Goal: Task Accomplishment & Management: Complete application form

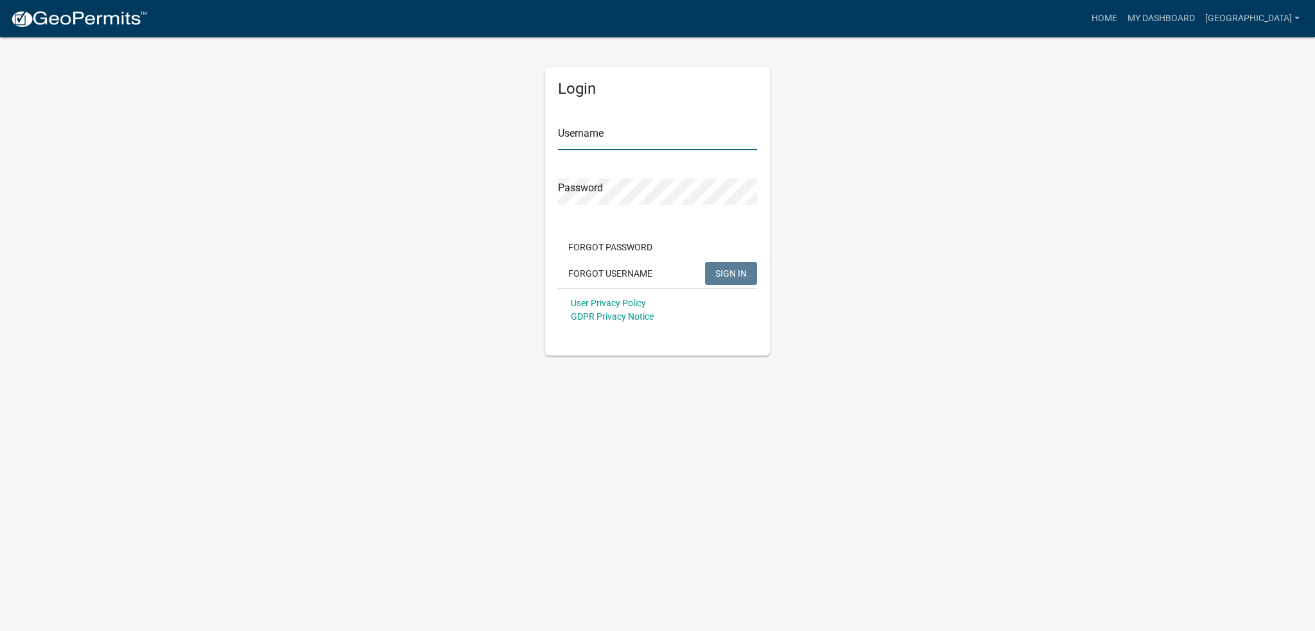
type input "[GEOGRAPHIC_DATA]"
click at [735, 274] on span "SIGN IN" at bounding box center [730, 273] width 31 height 10
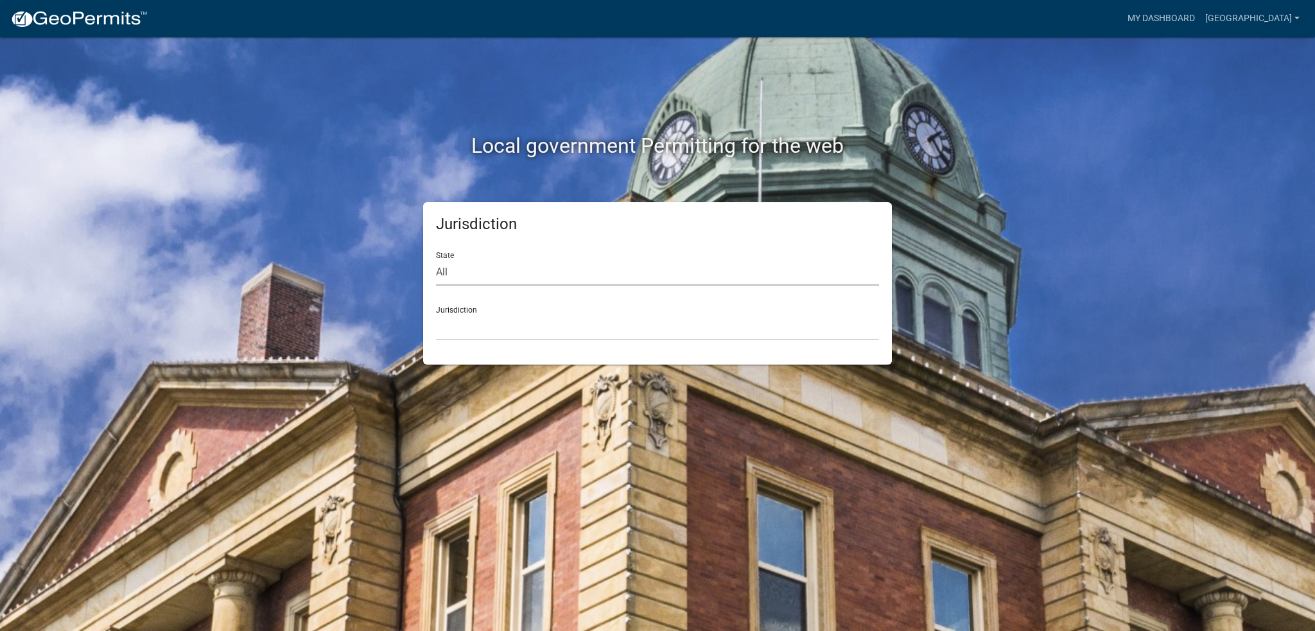
click at [444, 274] on select "All [US_STATE] [US_STATE] [US_STATE] [US_STATE] [US_STATE] [US_STATE] [US_STATE…" at bounding box center [657, 272] width 443 height 26
select select "[US_STATE]"
click at [436, 259] on select "All [US_STATE] [US_STATE] [US_STATE] [US_STATE] [US_STATE] [US_STATE] [US_STATE…" at bounding box center [657, 272] width 443 height 26
click at [462, 329] on select "City of [GEOGRAPHIC_DATA], [US_STATE] City of [GEOGRAPHIC_DATA], [US_STATE] Cit…" at bounding box center [657, 327] width 443 height 26
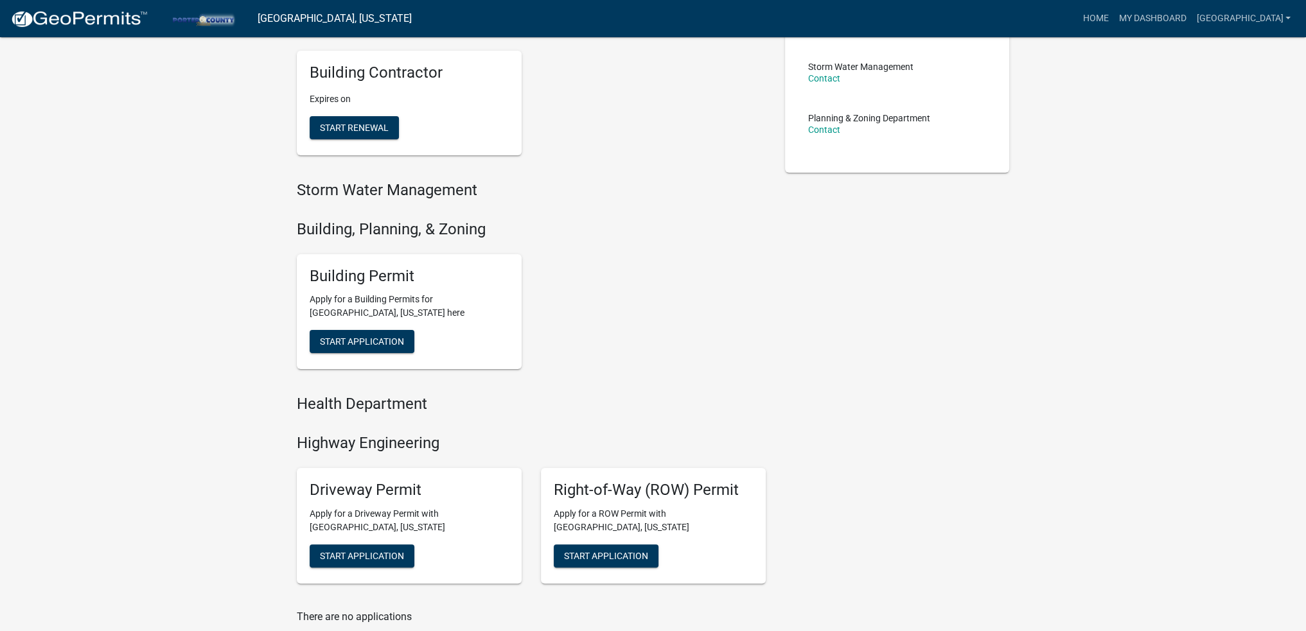
scroll to position [321, 0]
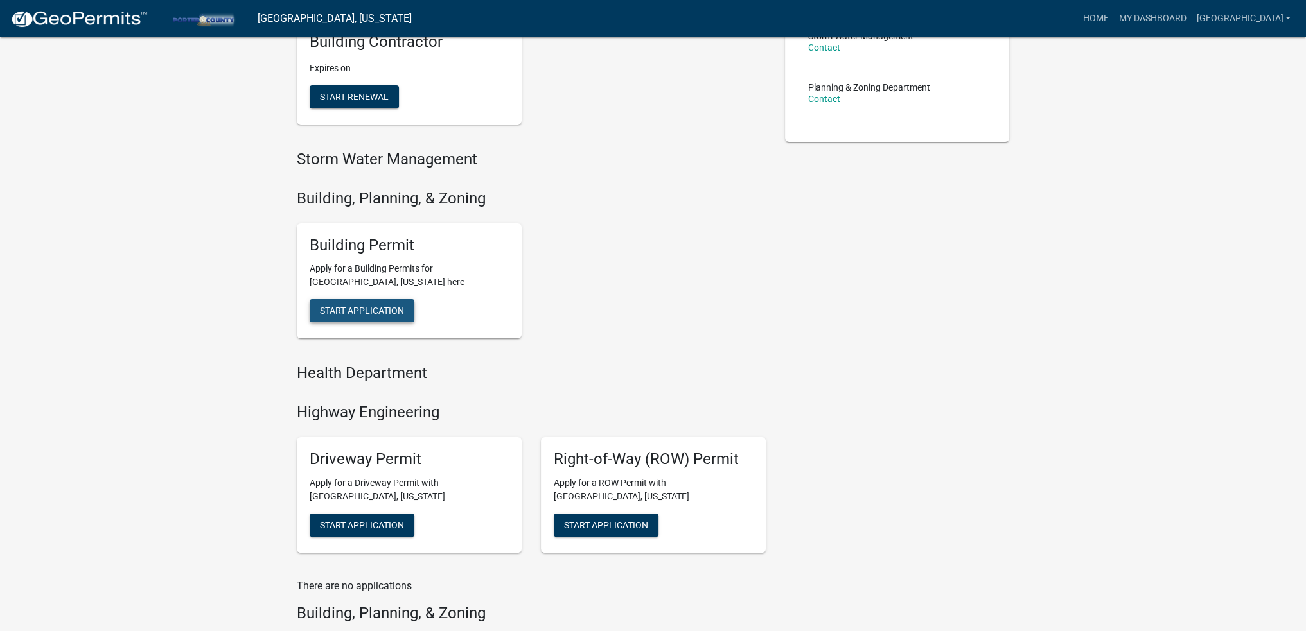
click at [378, 304] on button "Start Application" at bounding box center [362, 310] width 105 height 23
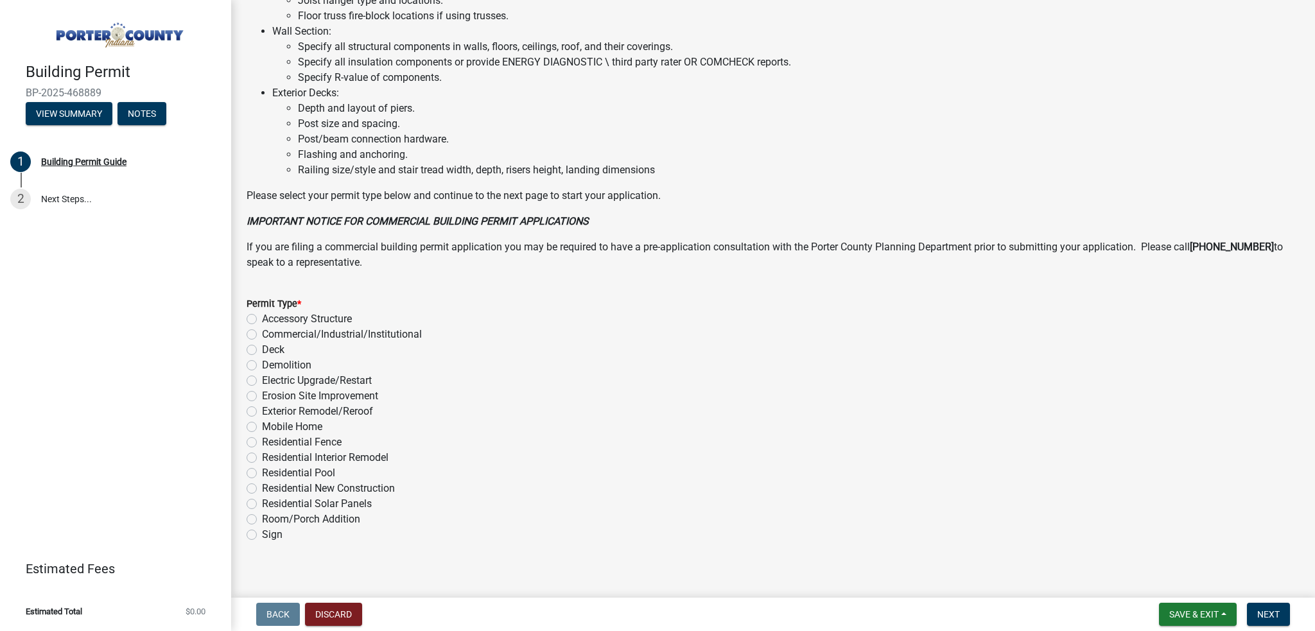
scroll to position [821, 0]
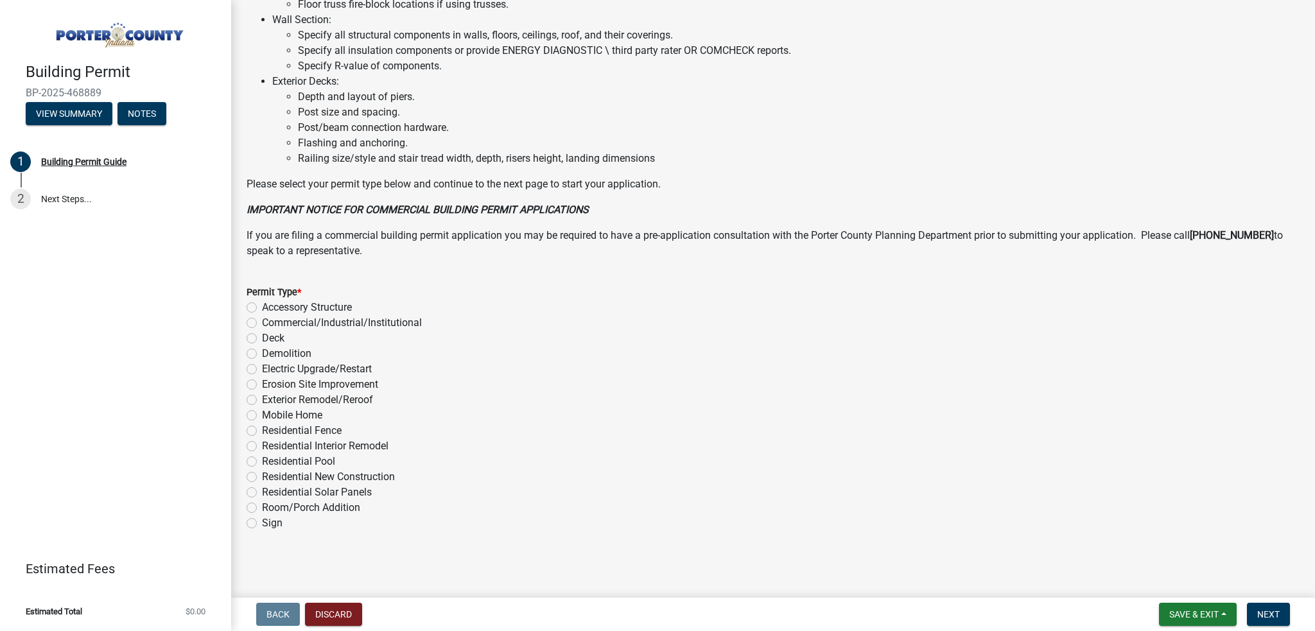
click at [303, 398] on label "Exterior Remodel/Reroof" at bounding box center [317, 399] width 111 height 15
click at [270, 398] on input "Exterior Remodel/Reroof" at bounding box center [266, 396] width 8 height 8
radio input "true"
click at [1273, 614] on span "Next" at bounding box center [1268, 614] width 22 height 10
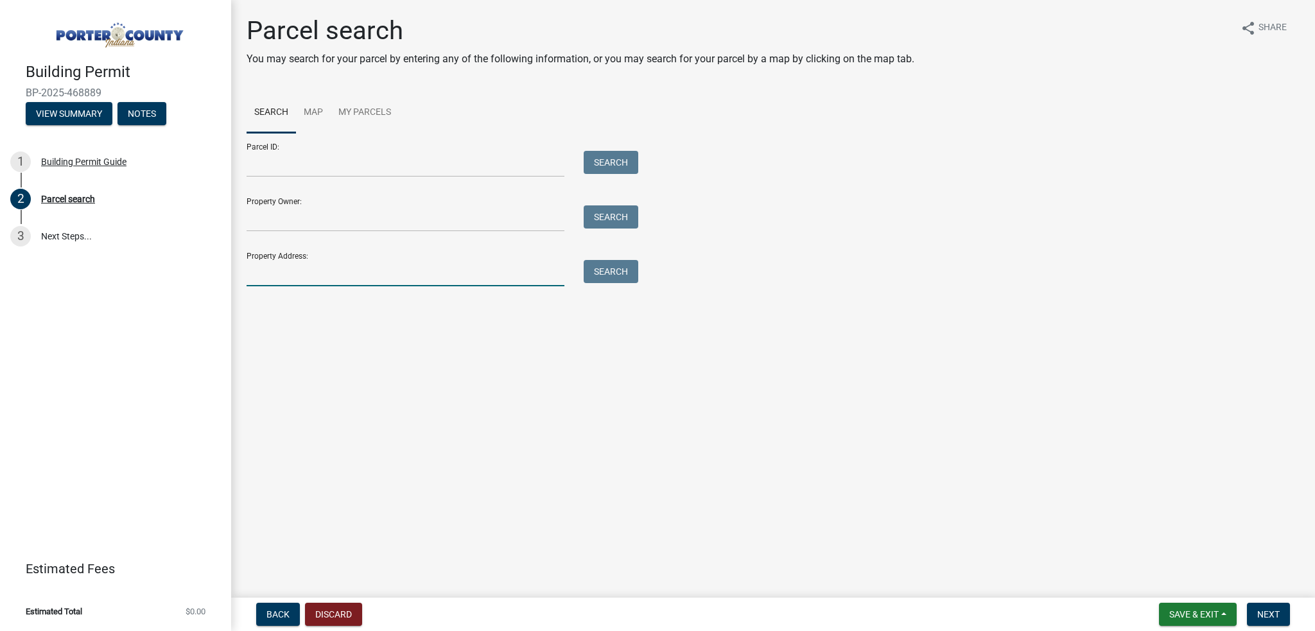
click at [276, 272] on input "Property Address:" at bounding box center [406, 273] width 318 height 26
paste input "[STREET_ADDRESS]"
click at [624, 270] on button "Search" at bounding box center [611, 271] width 55 height 23
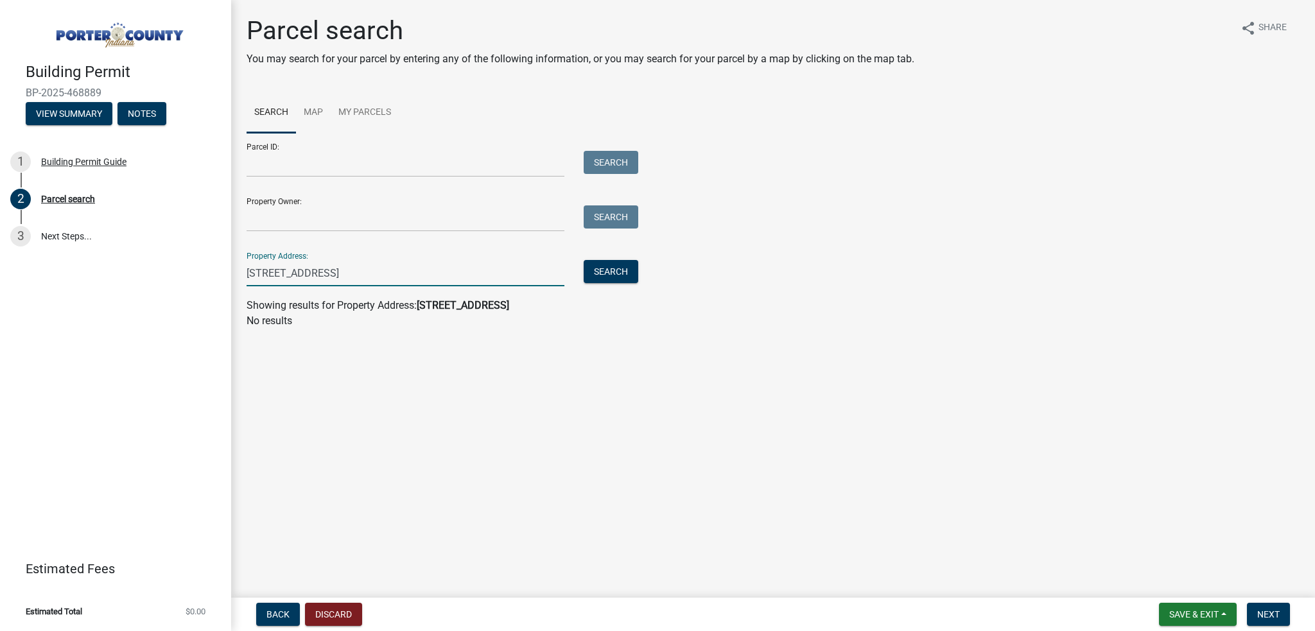
drag, startPoint x: 443, startPoint y: 271, endPoint x: 346, endPoint y: 268, distance: 97.0
click at [346, 268] on input "[STREET_ADDRESS]" at bounding box center [406, 273] width 318 height 26
type input "[STREET_ADDRESS]"
click at [597, 277] on button "Search" at bounding box center [611, 271] width 55 height 23
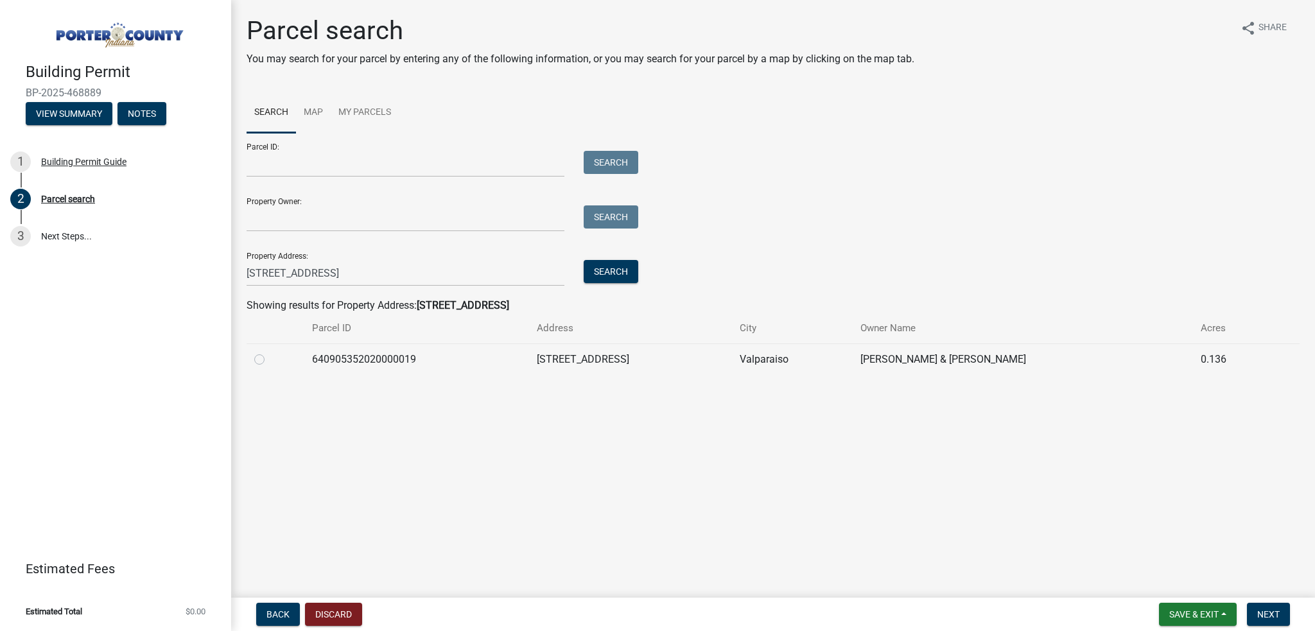
click at [270, 352] on label at bounding box center [270, 352] width 0 height 0
click at [270, 358] on input "radio" at bounding box center [274, 356] width 8 height 8
radio input "true"
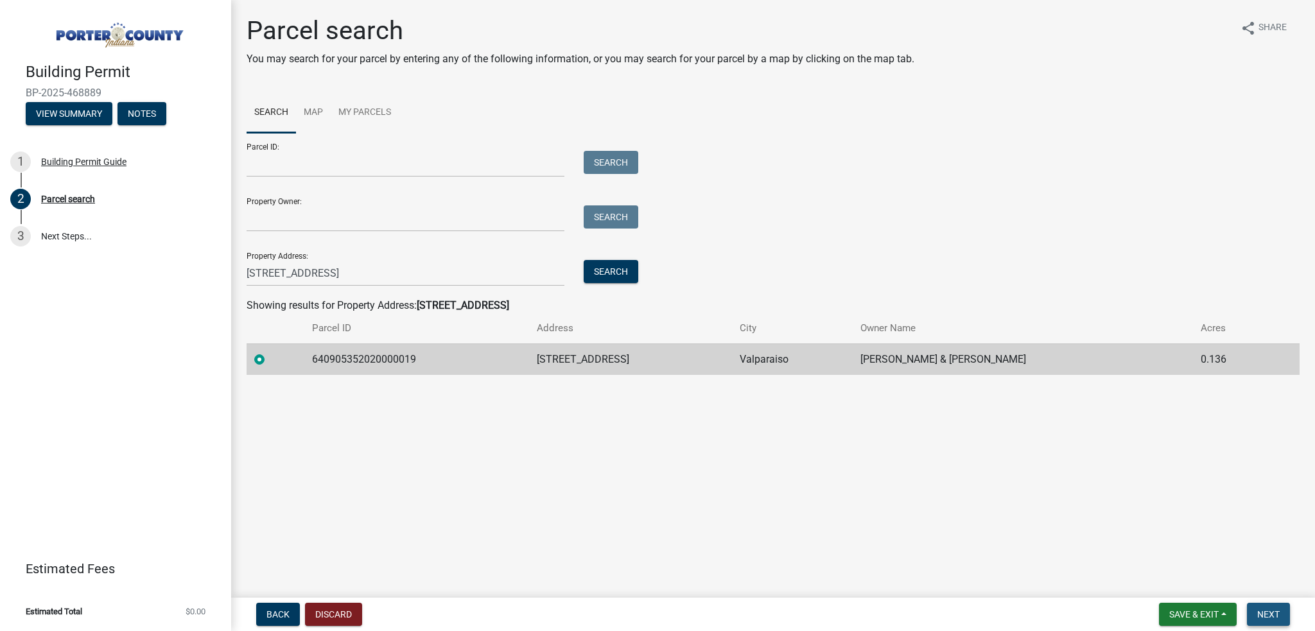
click at [1261, 616] on span "Next" at bounding box center [1268, 614] width 22 height 10
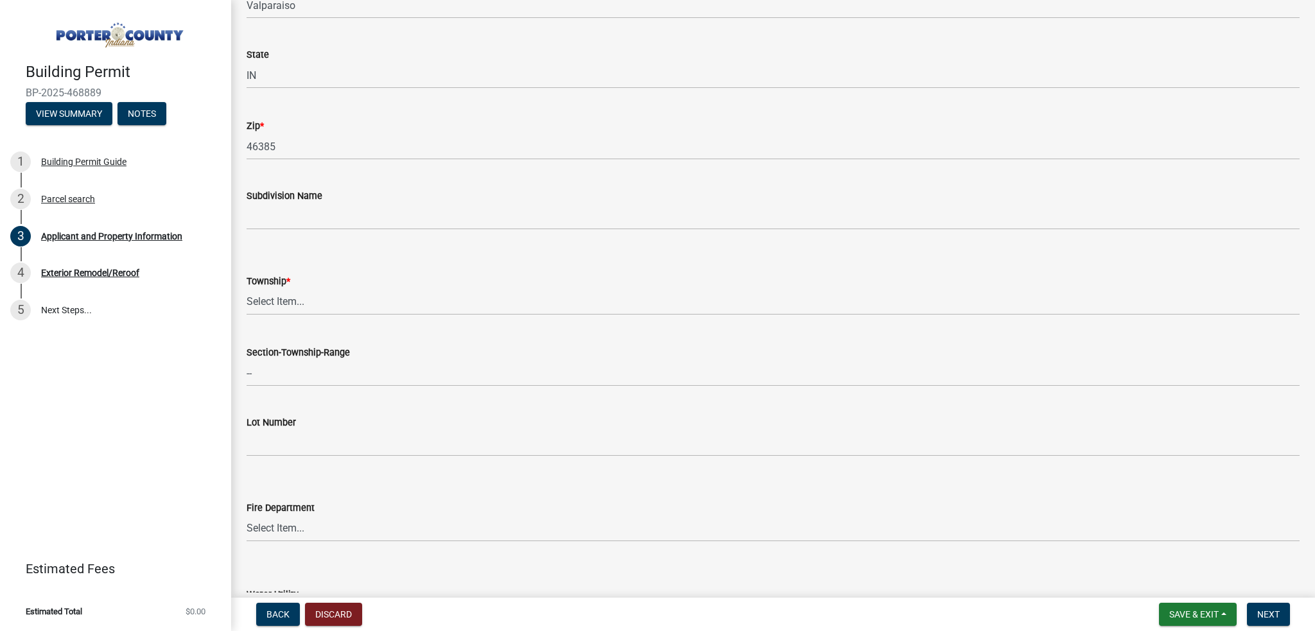
scroll to position [385, 0]
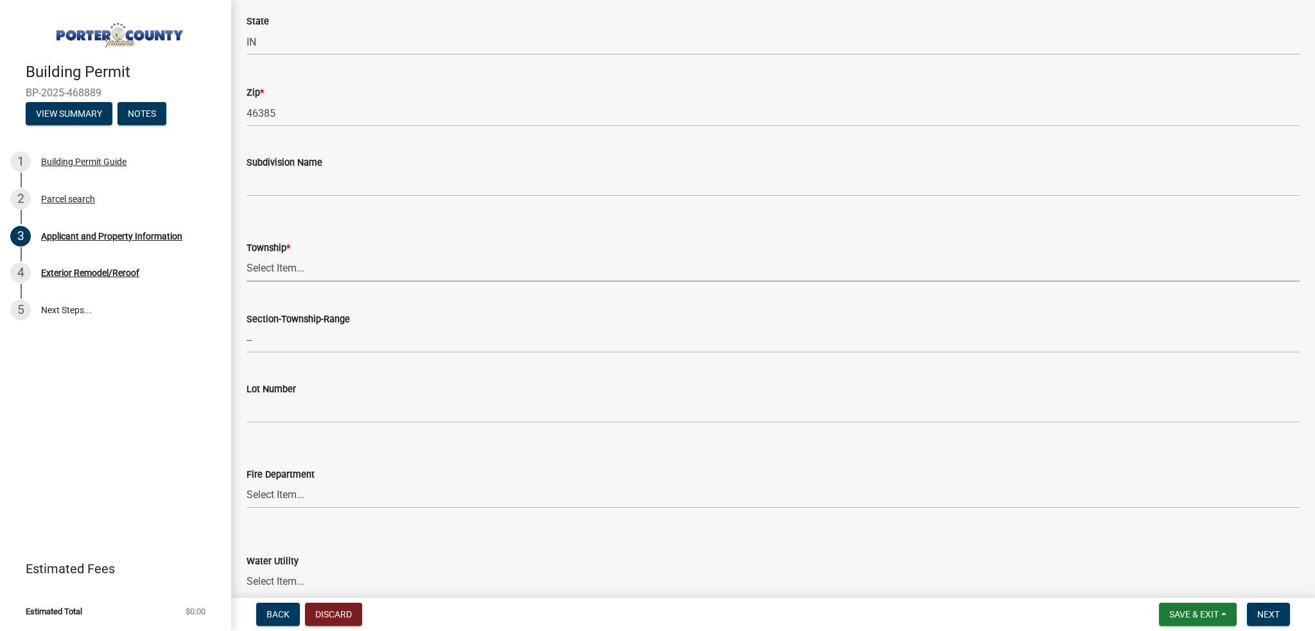
click at [276, 266] on select "Select Item... [PERSON_NAME][GEOGRAPHIC_DATA] [PERSON_NAME][GEOGRAPHIC_DATA] [G…" at bounding box center [773, 269] width 1053 height 26
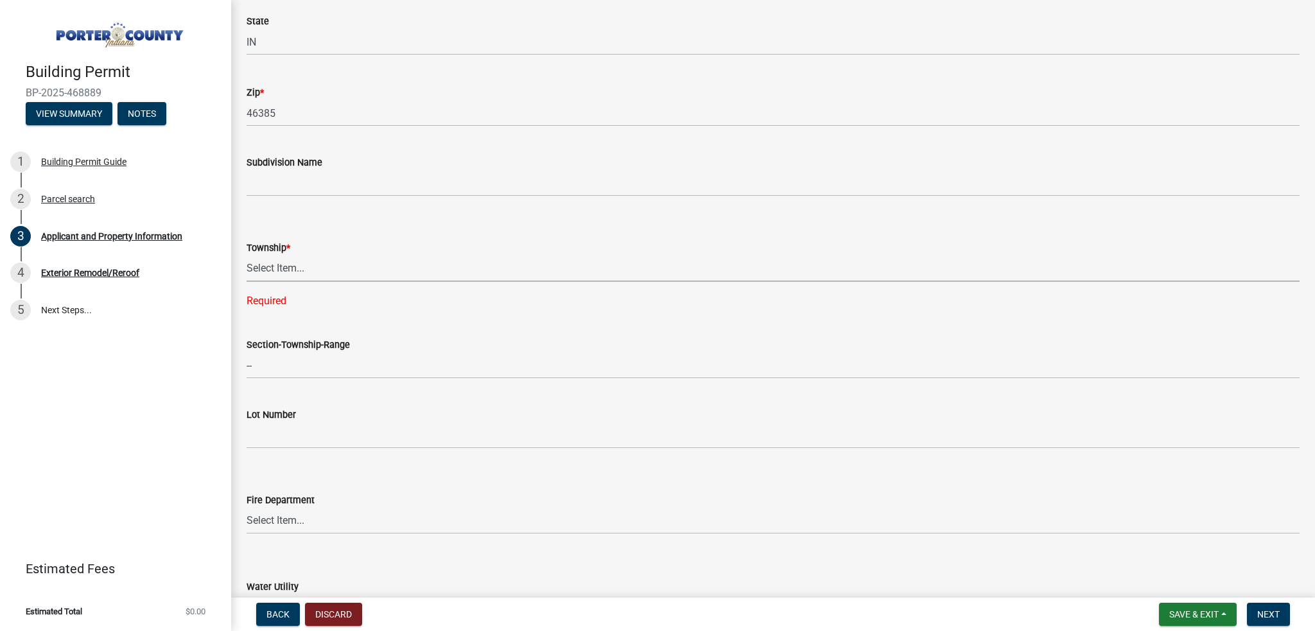
click at [293, 274] on select "Select Item... [PERSON_NAME][GEOGRAPHIC_DATA] [PERSON_NAME][GEOGRAPHIC_DATA] [G…" at bounding box center [773, 269] width 1053 height 26
click at [247, 256] on select "Select Item... [PERSON_NAME][GEOGRAPHIC_DATA] [PERSON_NAME][GEOGRAPHIC_DATA] [G…" at bounding box center [773, 269] width 1053 height 26
select select "4e6cbcac-7d48-4f78-b019-902ed53214cd"
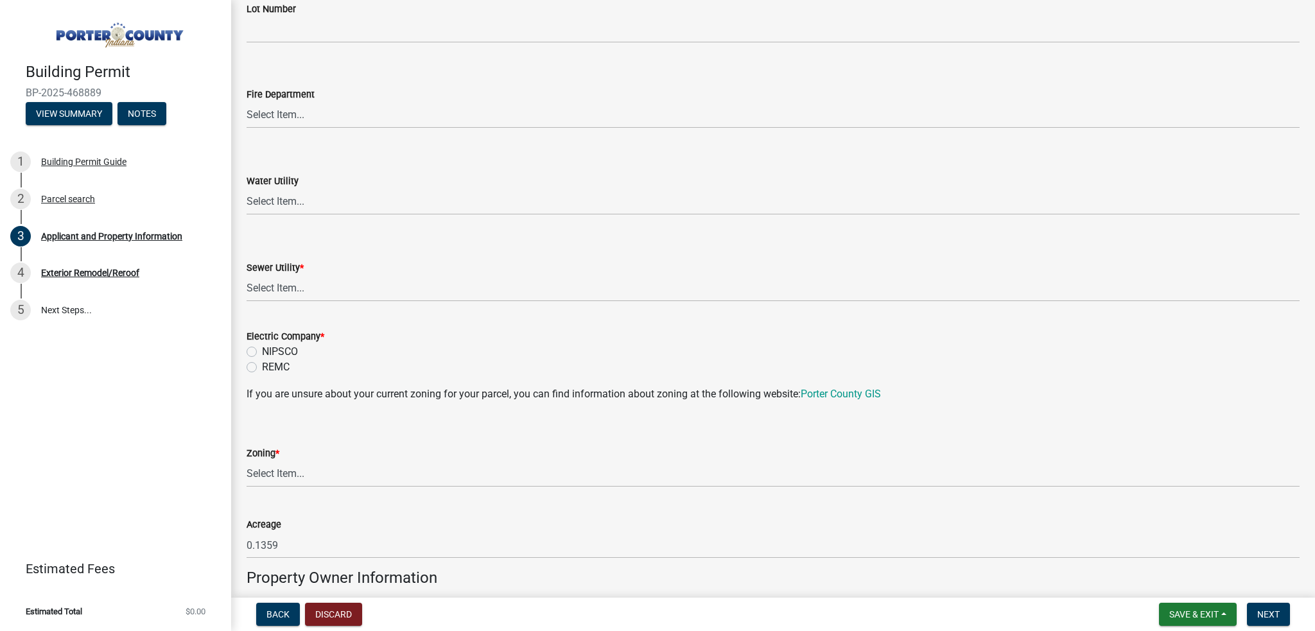
scroll to position [771, 0]
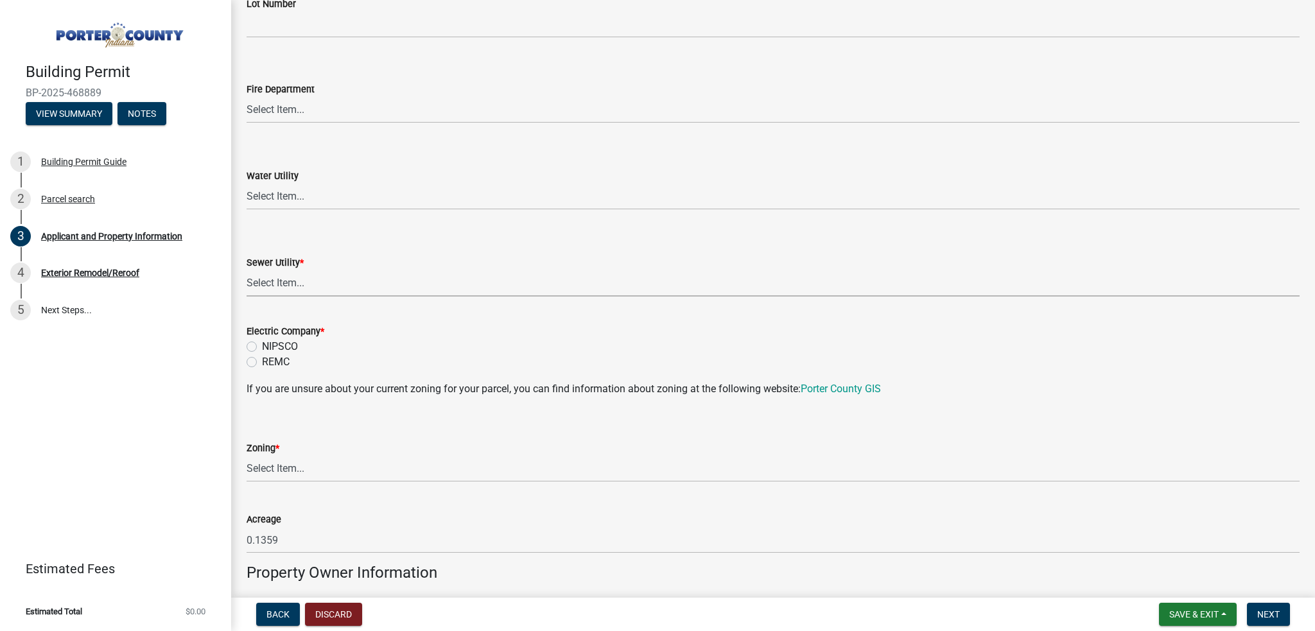
click at [284, 283] on select "Select Item... Aqua [US_STATE] Inc Damon Run Falling Waters Lake Eliza - LEACD …" at bounding box center [773, 283] width 1053 height 26
click at [247, 270] on select "Select Item... Aqua [US_STATE] Inc Damon Run Falling Waters Lake Eliza - LEACD …" at bounding box center [773, 283] width 1053 height 26
select select "ad46db9b-b68a-4590-8d08-f4fb10f3ead6"
click at [289, 346] on label "NIPSCO" at bounding box center [280, 346] width 36 height 15
click at [270, 346] on input "NIPSCO" at bounding box center [266, 343] width 8 height 8
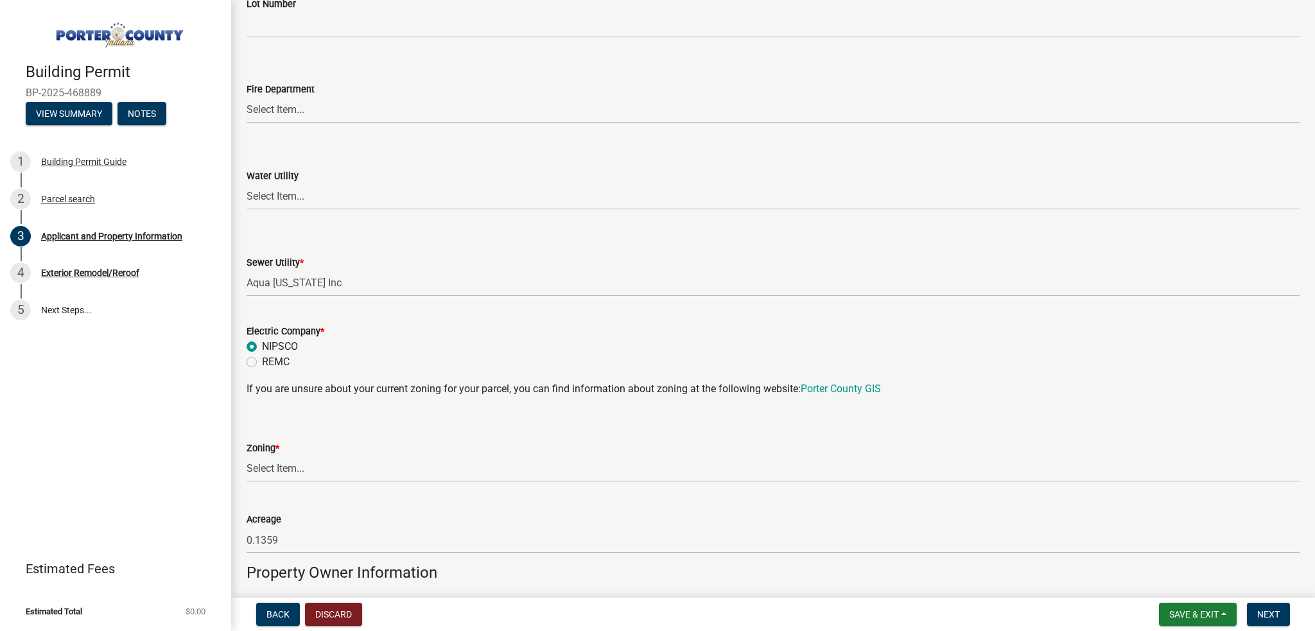
radio input "true"
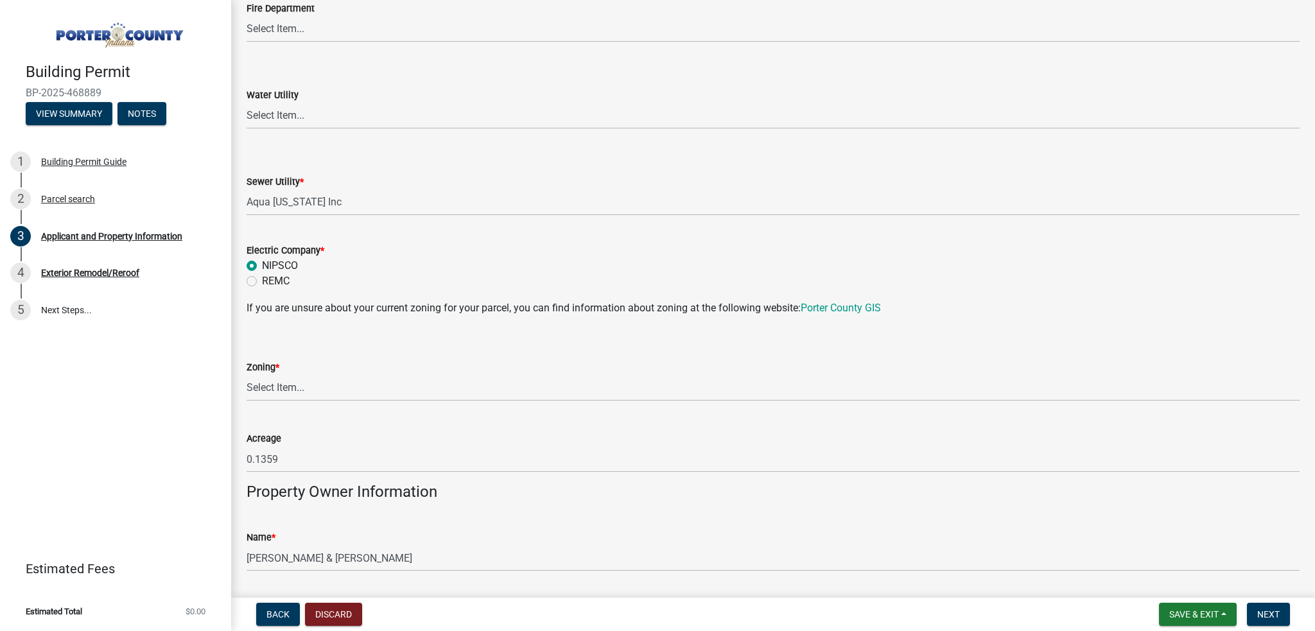
scroll to position [899, 0]
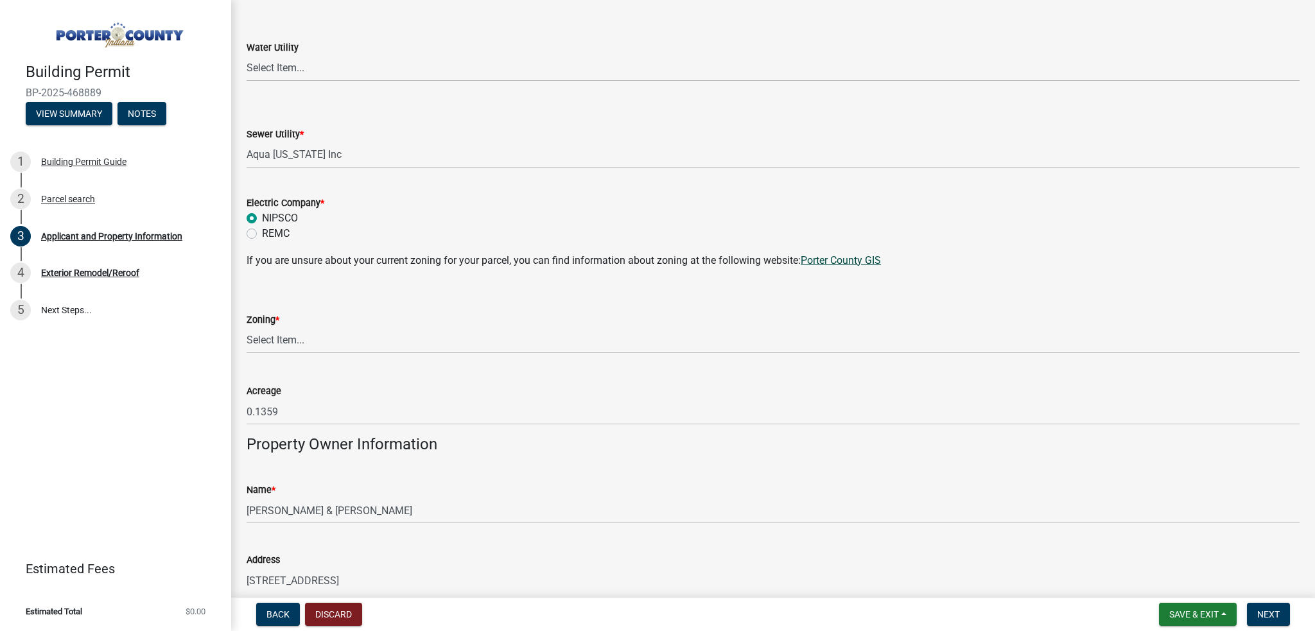
click at [846, 259] on link "Porter County GIS" at bounding box center [841, 260] width 80 height 12
click at [829, 255] on link "Porter County GIS" at bounding box center [841, 260] width 80 height 12
click at [846, 260] on link "Porter County GIS" at bounding box center [841, 260] width 80 height 12
click at [857, 263] on link "Porter County GIS" at bounding box center [841, 260] width 80 height 12
click at [304, 337] on select "Select Item... A1 A2 CH CM CN I1 I2 I3 IN MP OT P1 P2 PUD R1 R2 R3 R4 RL RR" at bounding box center [773, 341] width 1053 height 26
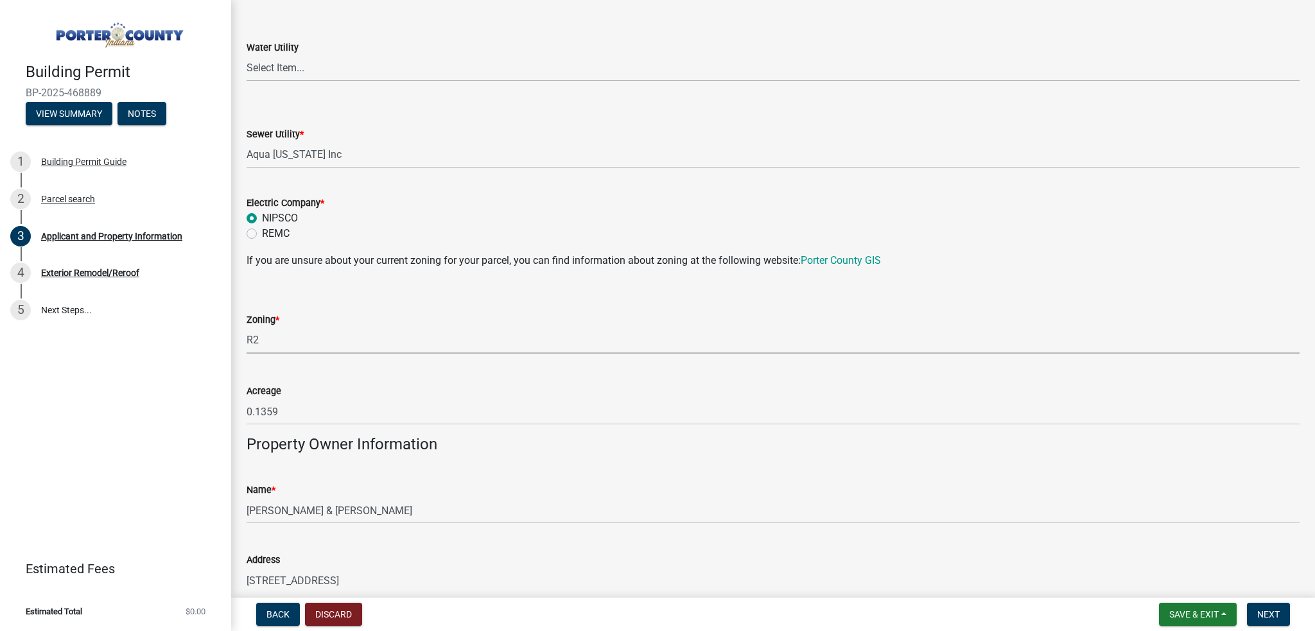
click at [247, 328] on select "Select Item... A1 A2 CH CM CN I1 I2 I3 IN MP OT P1 P2 PUD R1 R2 R3 R4 RL RR" at bounding box center [773, 341] width 1053 height 26
select select "0d764019-f1ff-4f3b-9299-33f0d080acc7"
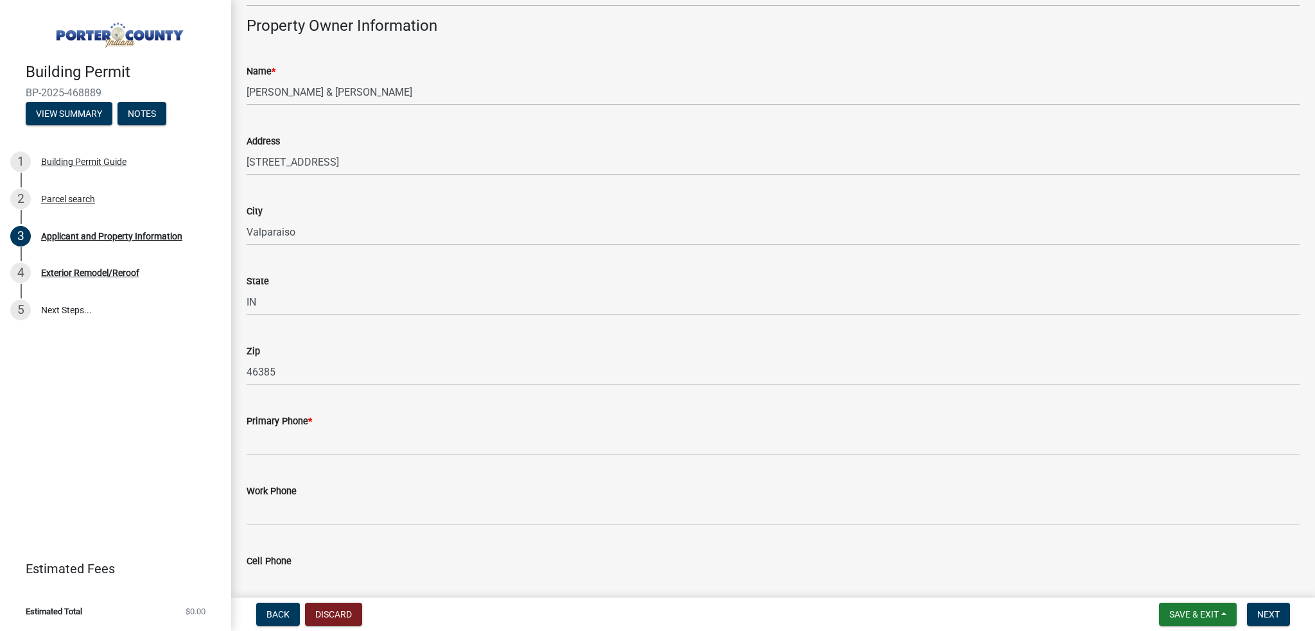
scroll to position [1349, 0]
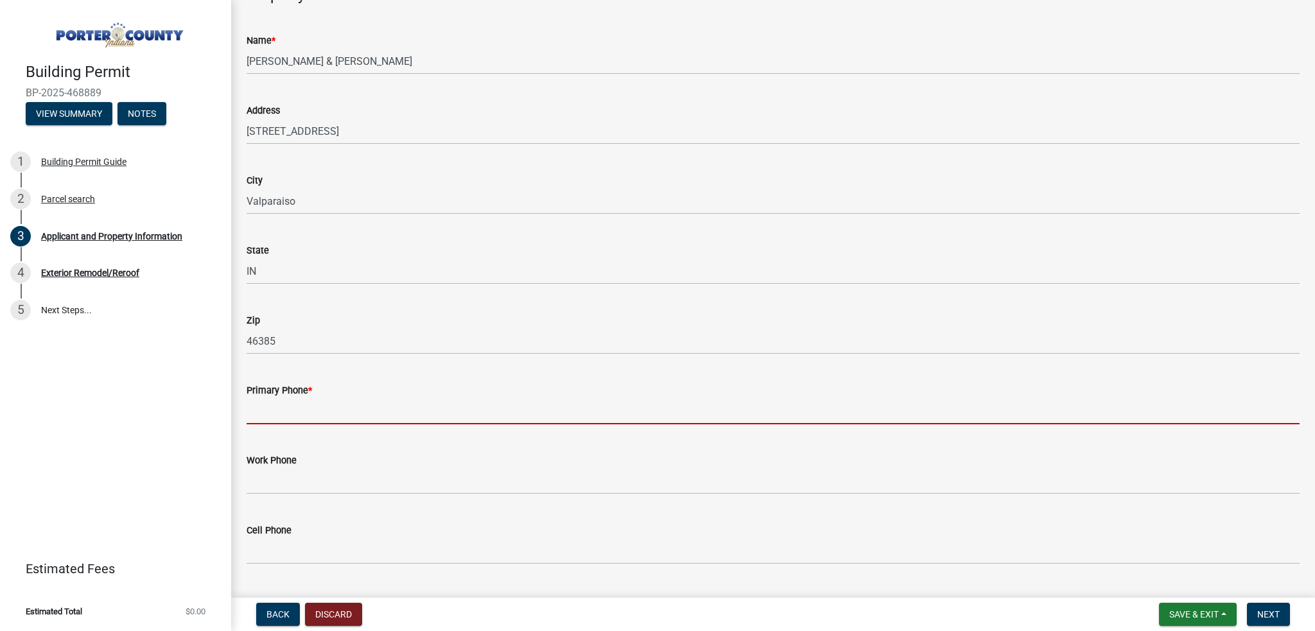
click at [268, 412] on input "Primary Phone *" at bounding box center [773, 411] width 1053 height 26
click at [285, 414] on input "Primary Phone *" at bounding box center [773, 411] width 1053 height 26
click at [262, 417] on input "Primary Phone *" at bounding box center [773, 411] width 1053 height 26
paste input "[PHONE_NUMBER]"
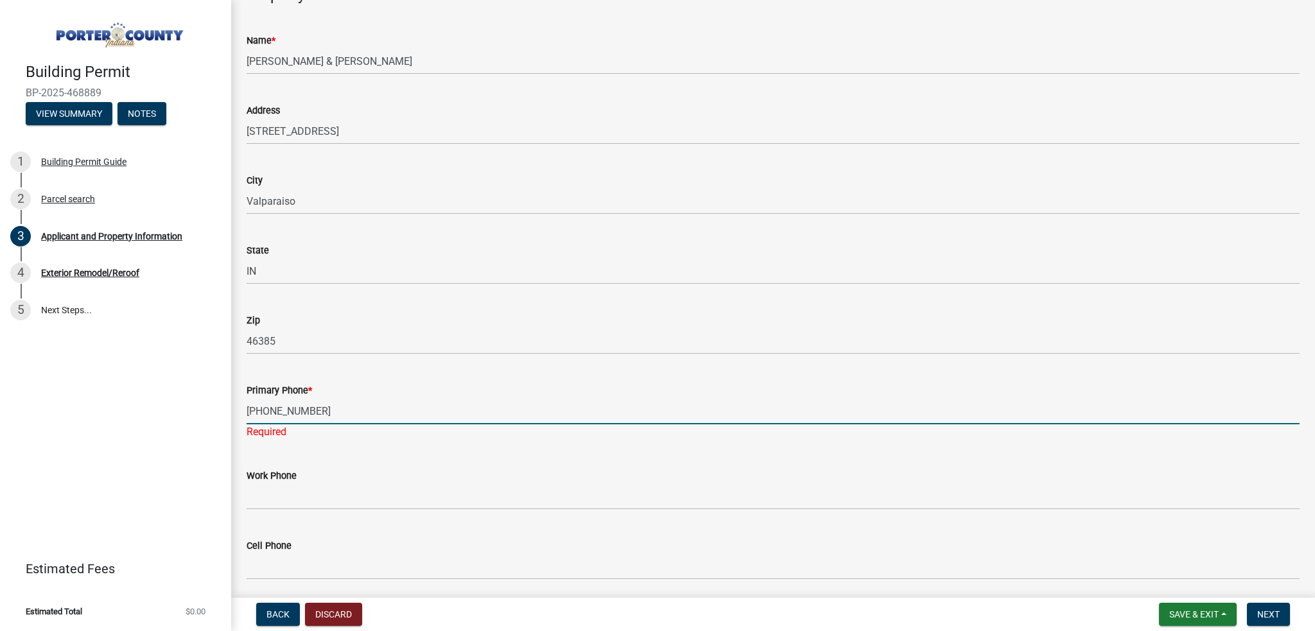
type input "[PHONE_NUMBER]"
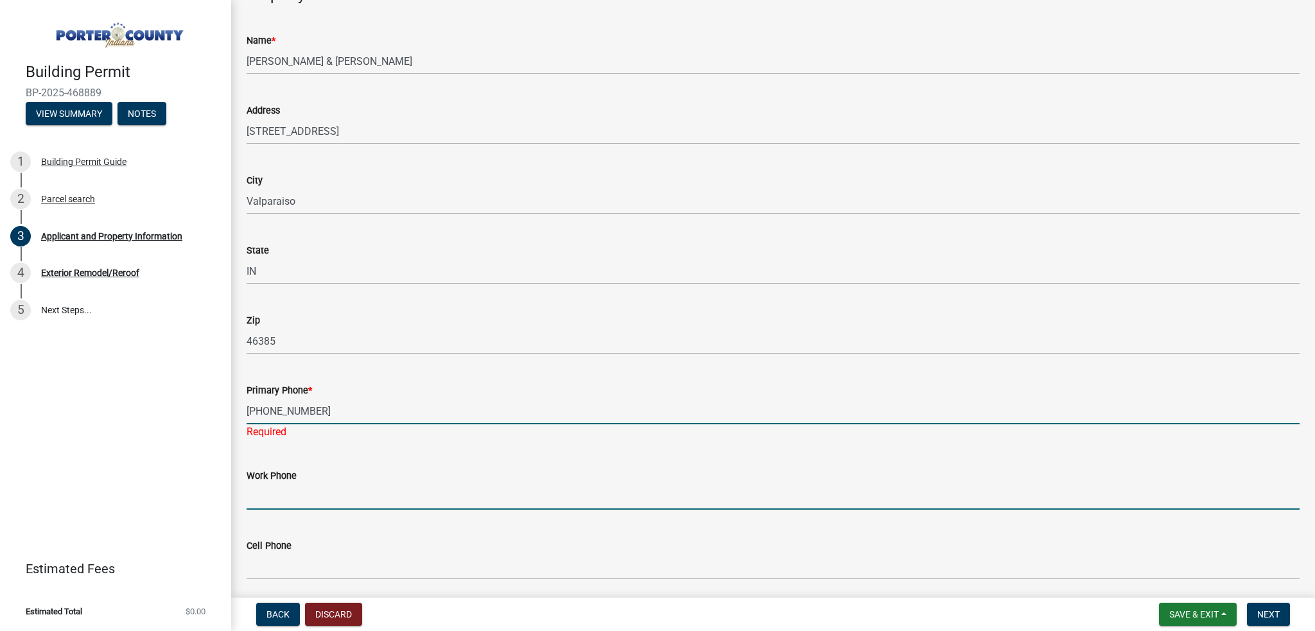
click at [269, 494] on wm-data-entity-input "Work Phone" at bounding box center [773, 485] width 1053 height 70
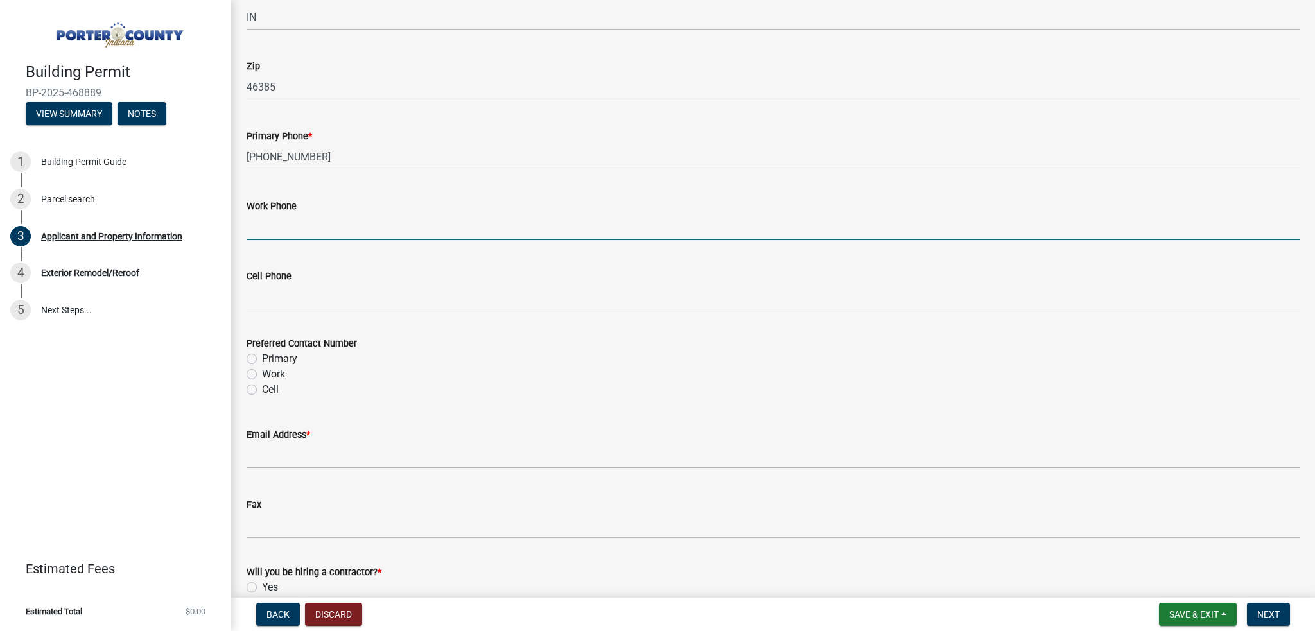
scroll to position [1605, 0]
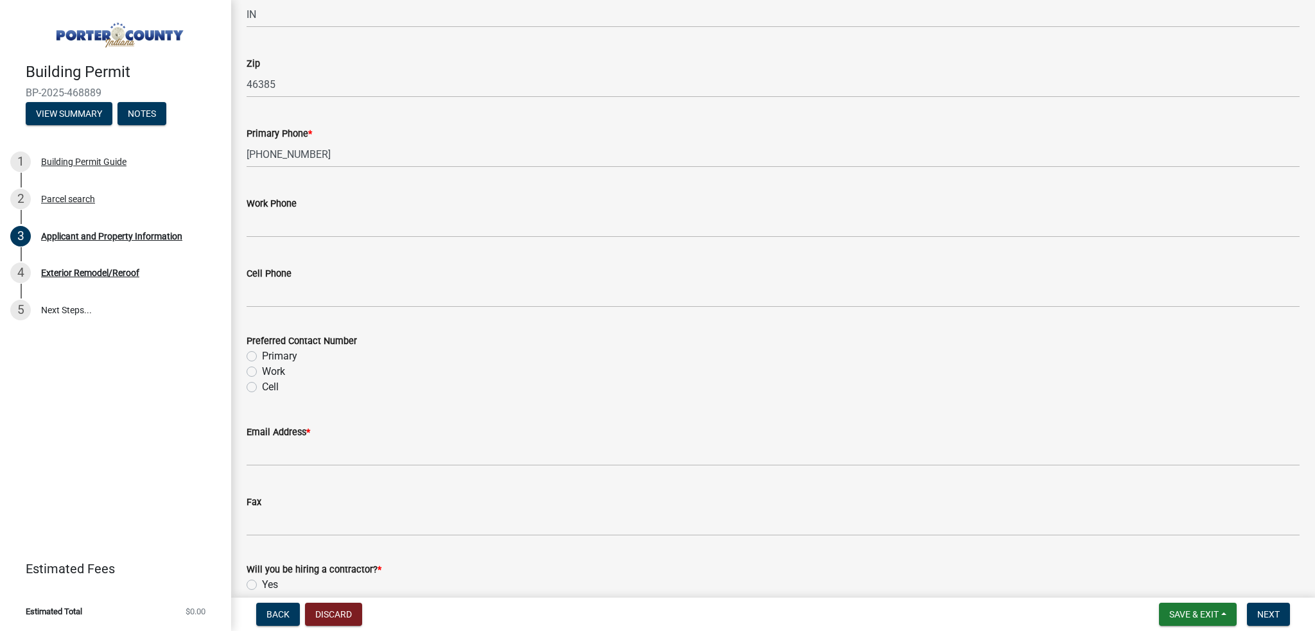
click at [277, 356] on label "Primary" at bounding box center [279, 356] width 35 height 15
click at [270, 356] on input "Primary" at bounding box center [266, 353] width 8 height 8
radio input "true"
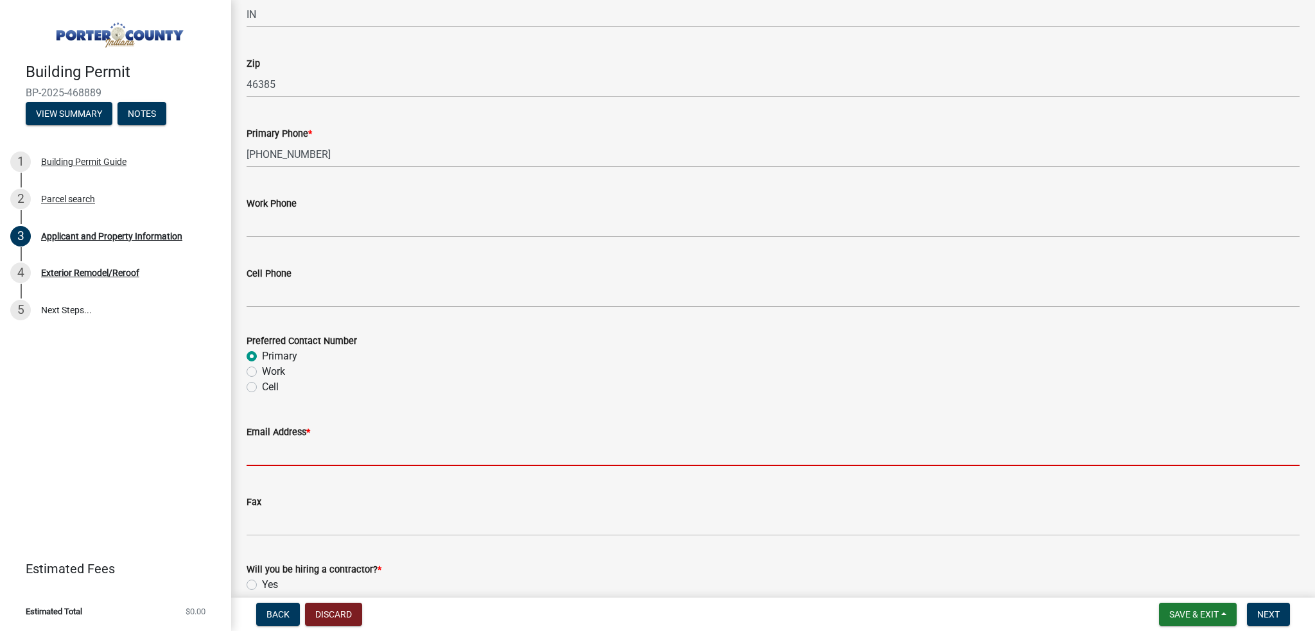
click at [282, 460] on input "Email Address *" at bounding box center [773, 453] width 1053 height 26
click at [277, 450] on input "Email Address *" at bounding box center [773, 453] width 1053 height 26
paste input "[EMAIL_ADDRESS][DOMAIN_NAME]"
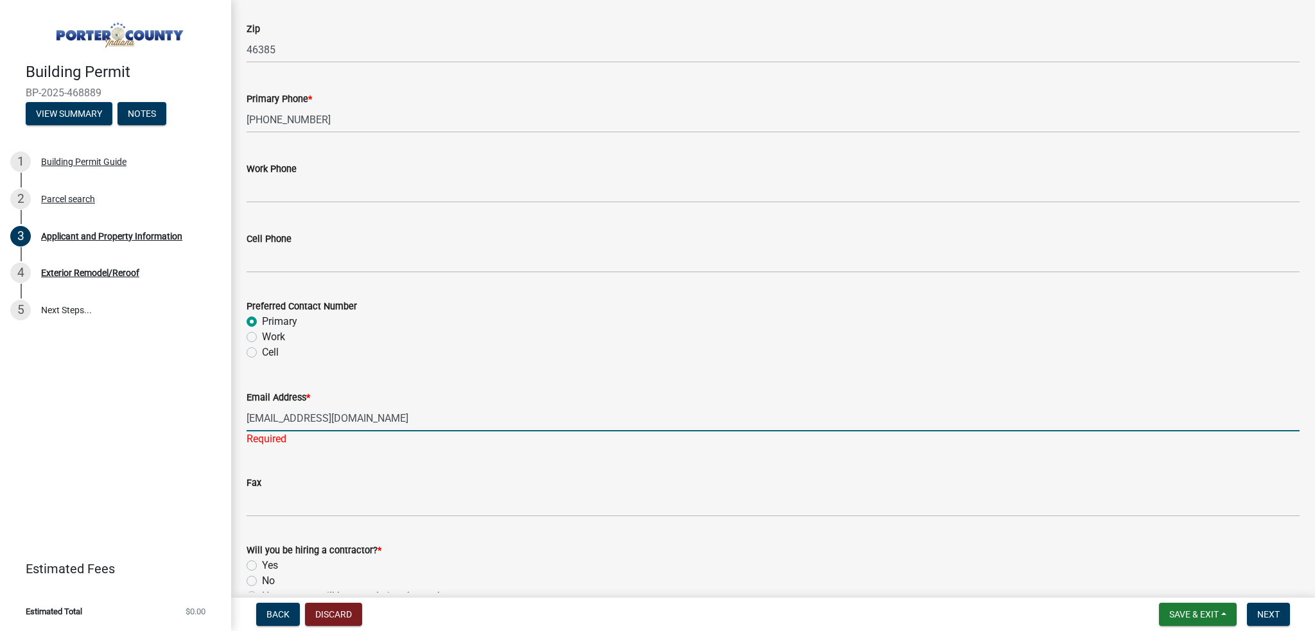
scroll to position [1786, 0]
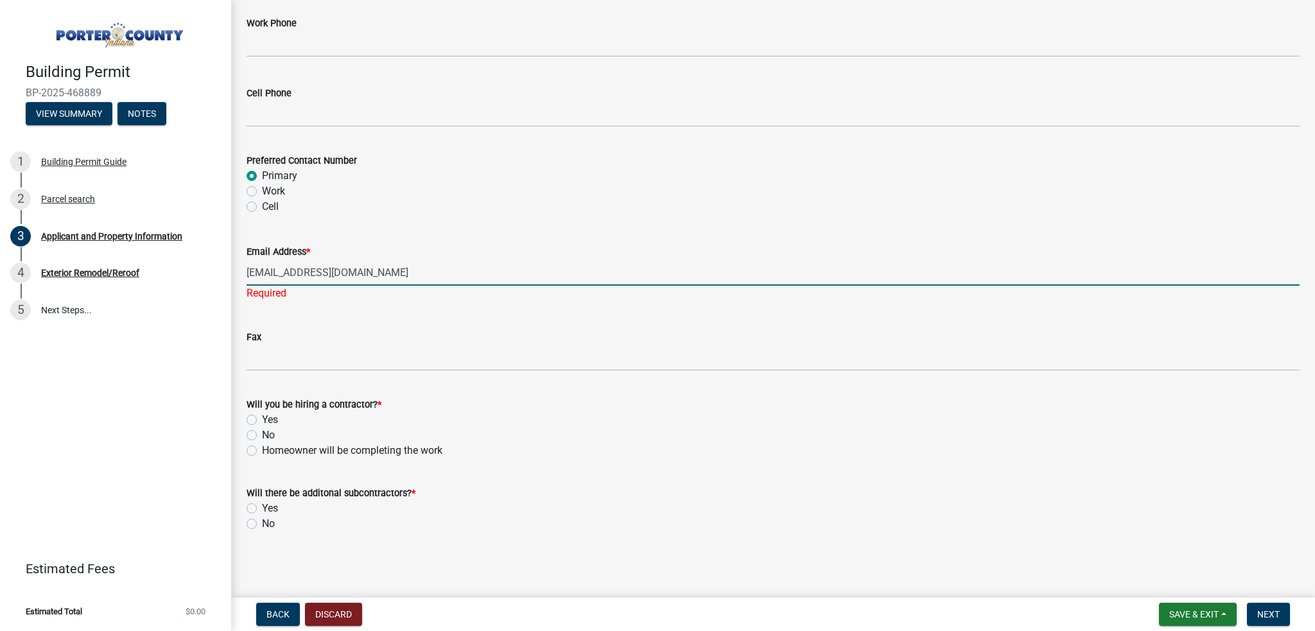
type input "[EMAIL_ADDRESS][DOMAIN_NAME]"
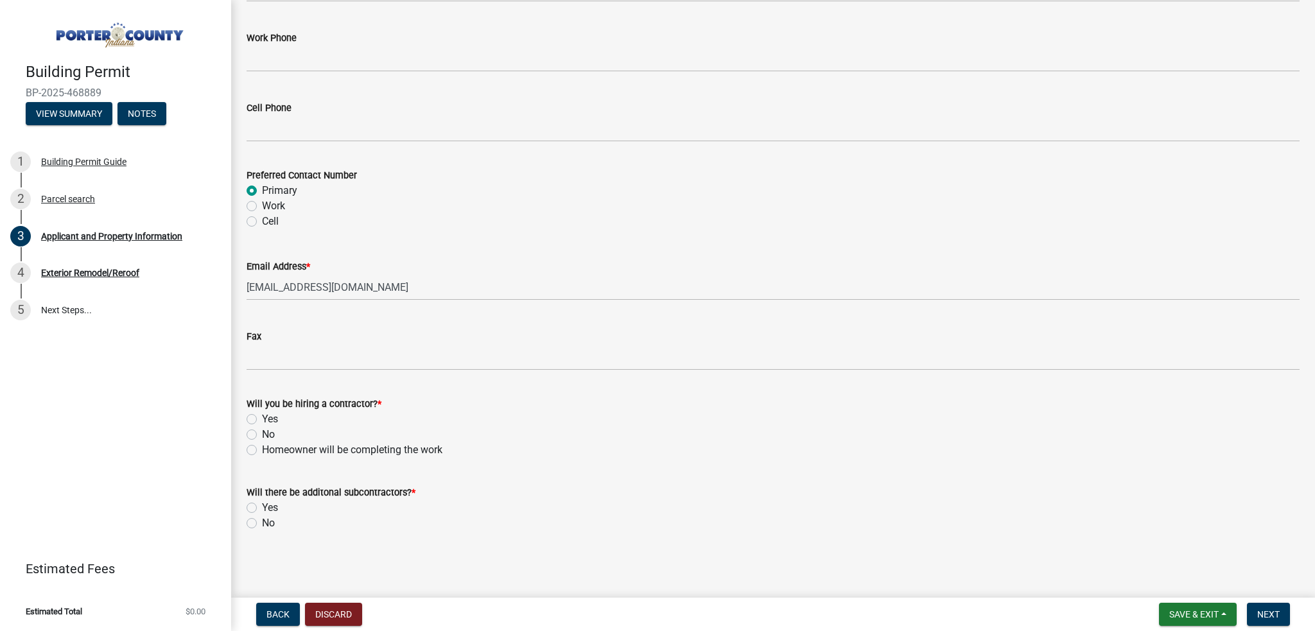
click at [268, 422] on label "Yes" at bounding box center [270, 419] width 16 height 15
click at [268, 420] on input "Yes" at bounding box center [266, 416] width 8 height 8
radio input "true"
click at [263, 524] on label "No" at bounding box center [268, 523] width 13 height 15
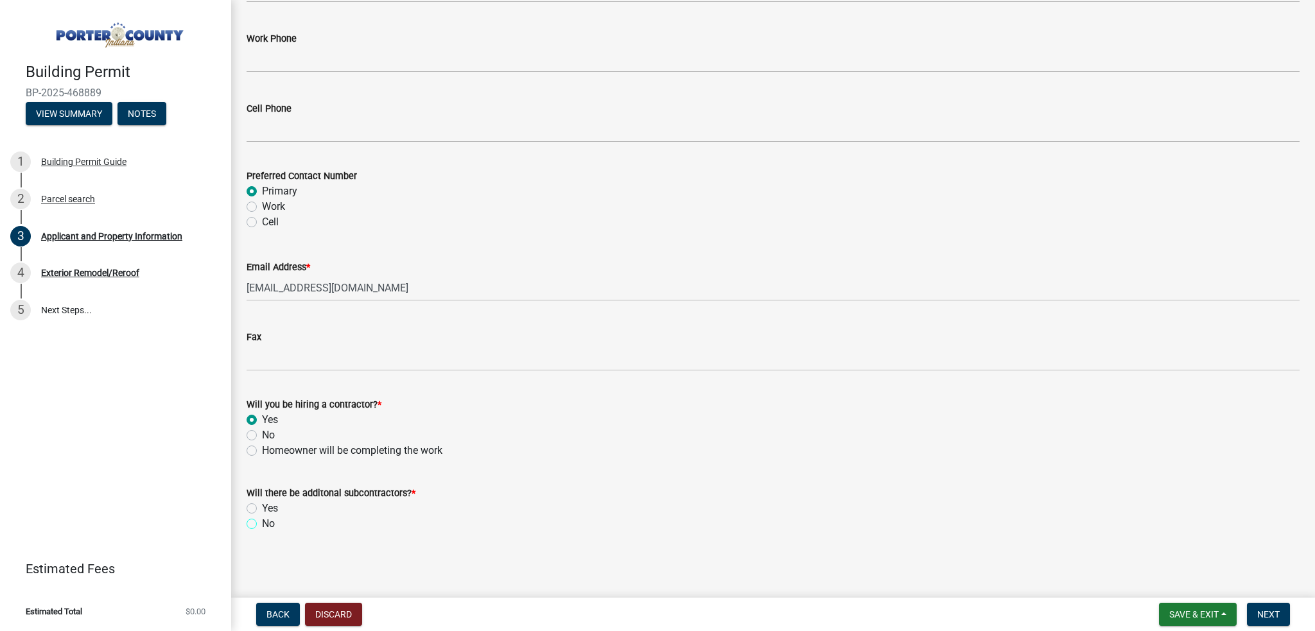
click at [263, 524] on input "No" at bounding box center [266, 520] width 8 height 8
radio input "true"
click at [1268, 616] on span "Next" at bounding box center [1268, 614] width 22 height 10
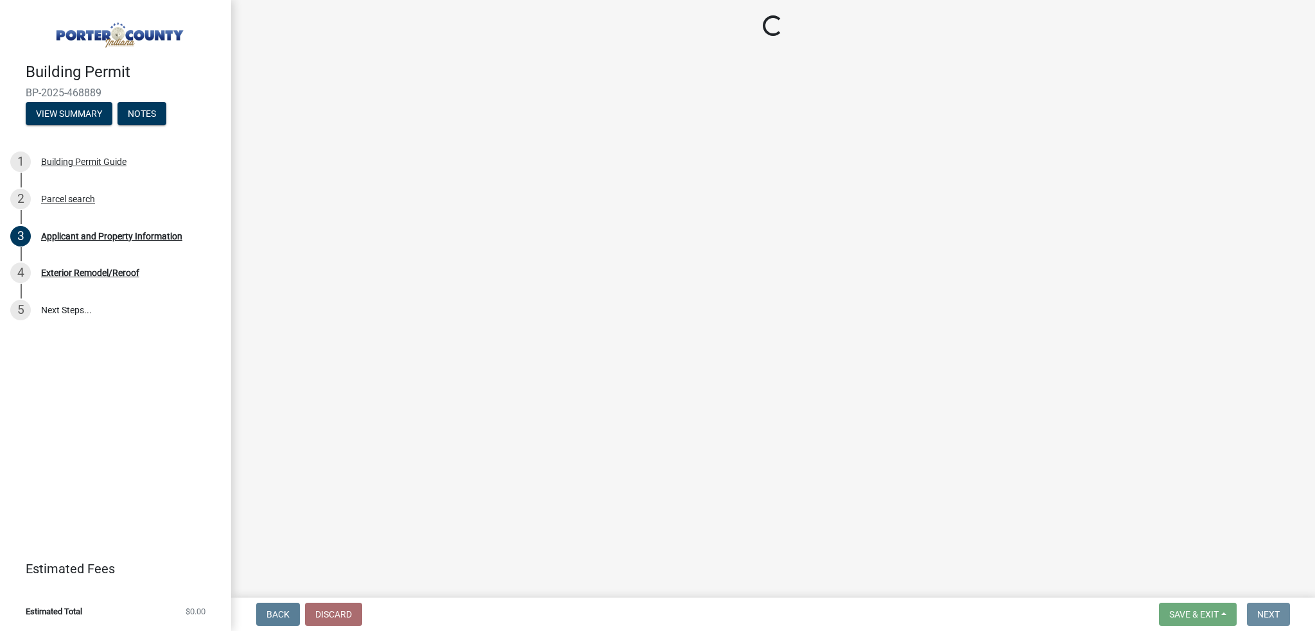
scroll to position [0, 0]
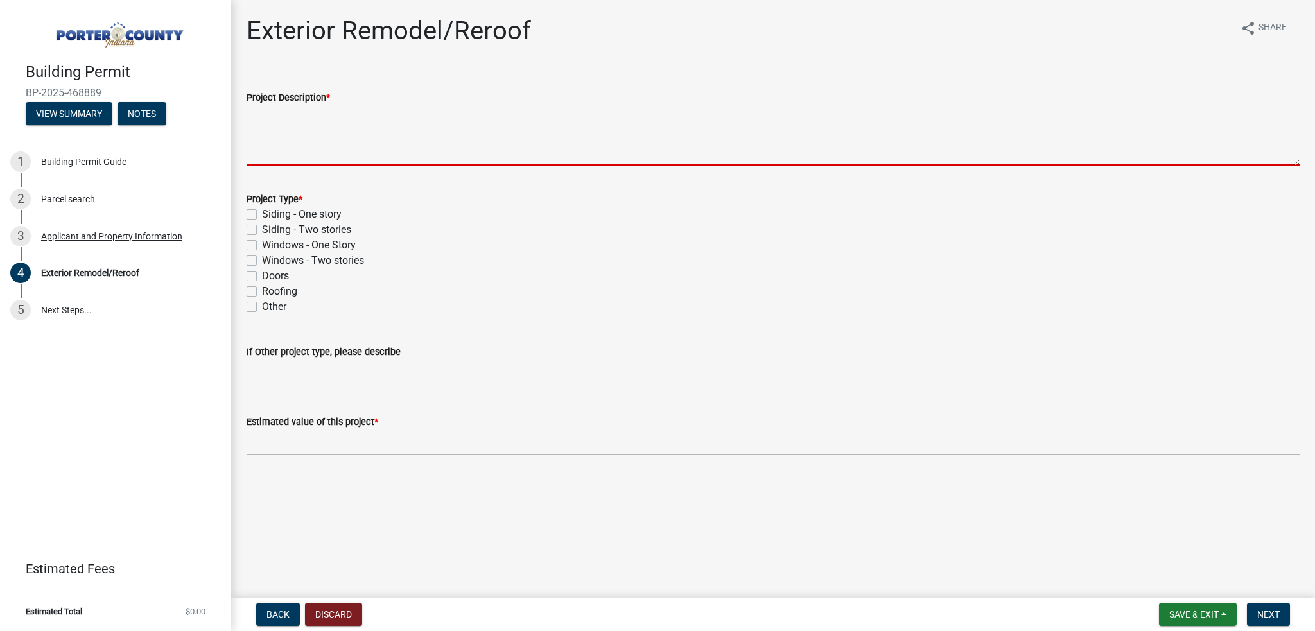
click at [297, 151] on textarea "Project Description *" at bounding box center [773, 135] width 1053 height 60
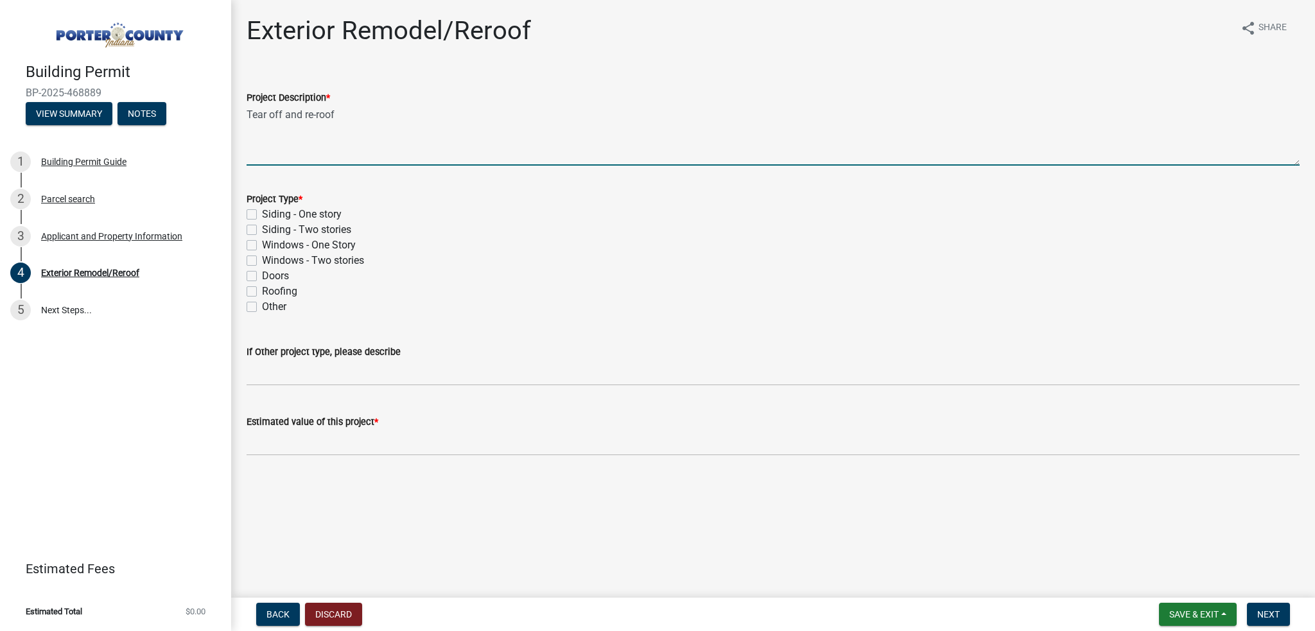
type textarea "Tear off and re-roof"
click at [281, 295] on label "Roofing" at bounding box center [279, 291] width 35 height 15
click at [270, 292] on input "Roofing" at bounding box center [266, 288] width 8 height 8
checkbox input "true"
checkbox input "false"
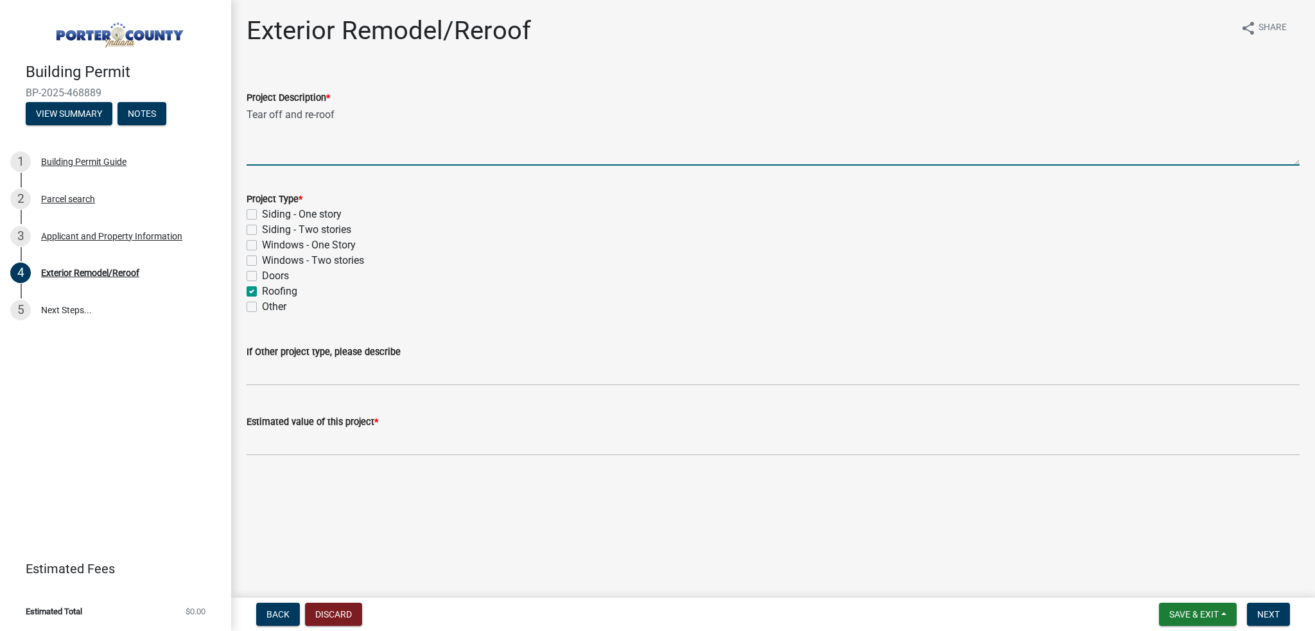
checkbox input "false"
checkbox input "true"
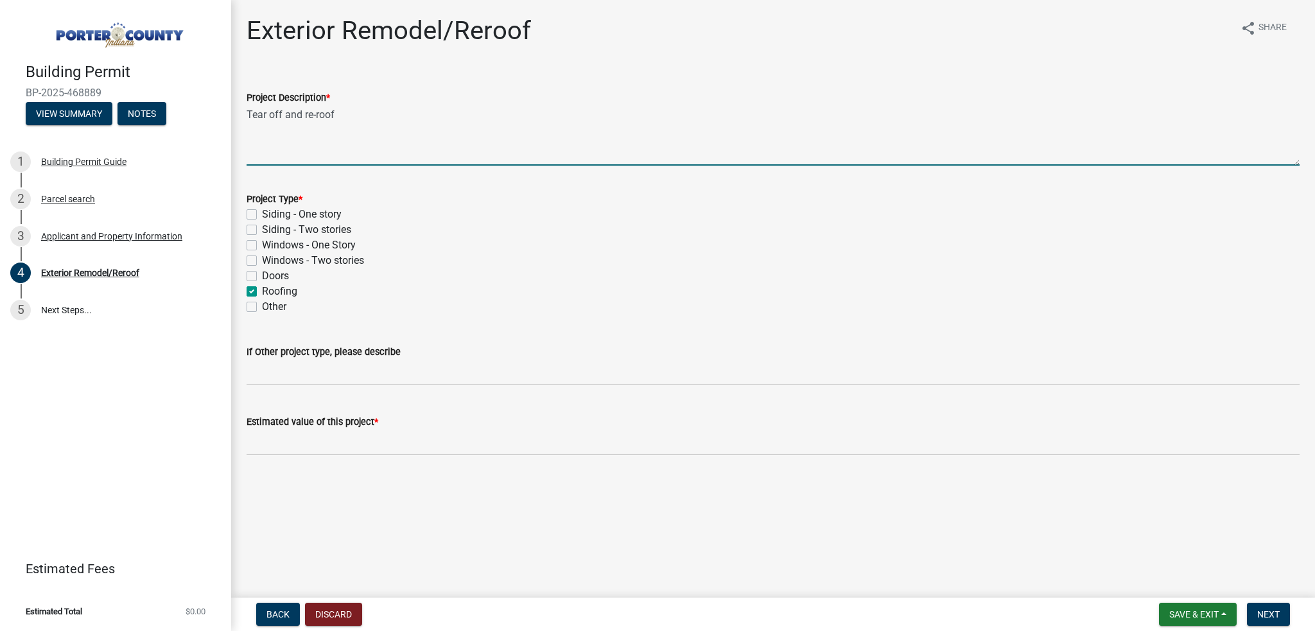
checkbox input "false"
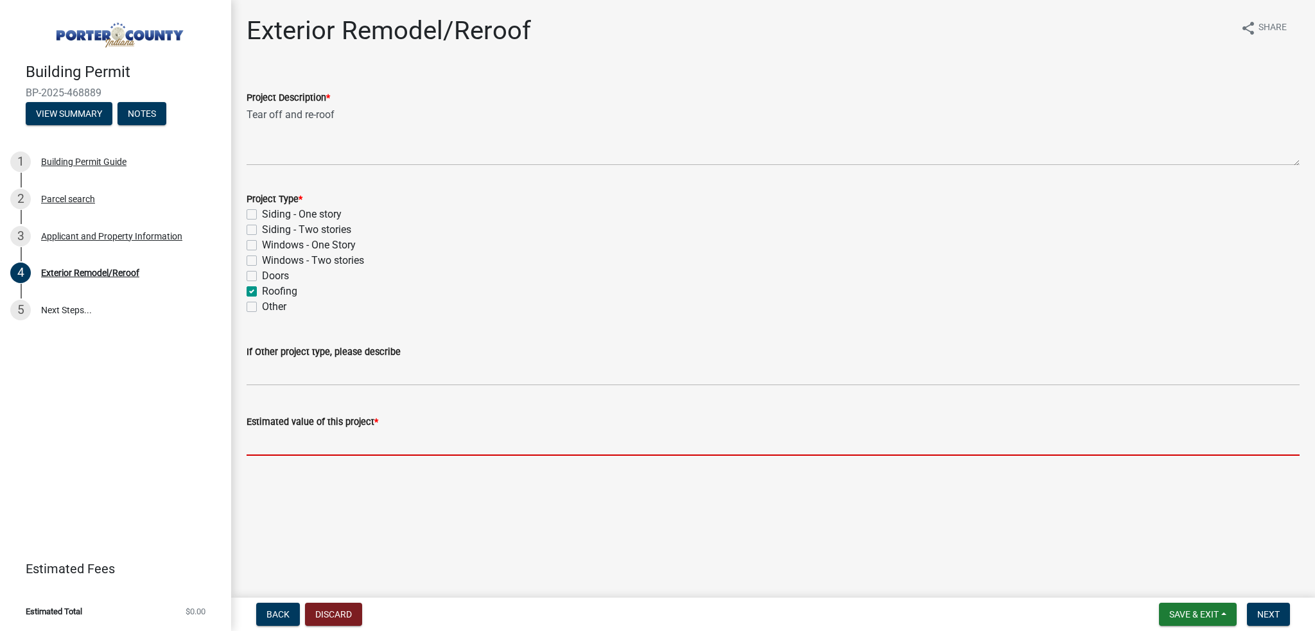
click at [279, 446] on input "text" at bounding box center [773, 443] width 1053 height 26
click at [288, 451] on input "text" at bounding box center [773, 443] width 1053 height 26
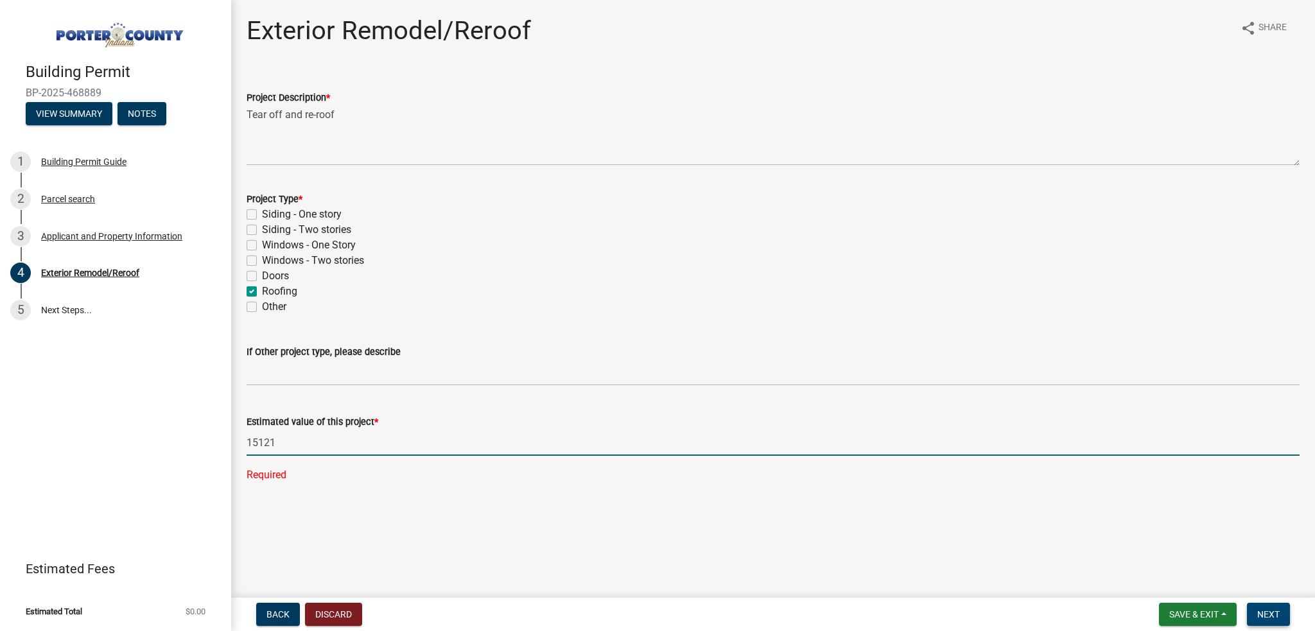
type input "15121"
click at [1275, 604] on button "Next" at bounding box center [1268, 614] width 43 height 23
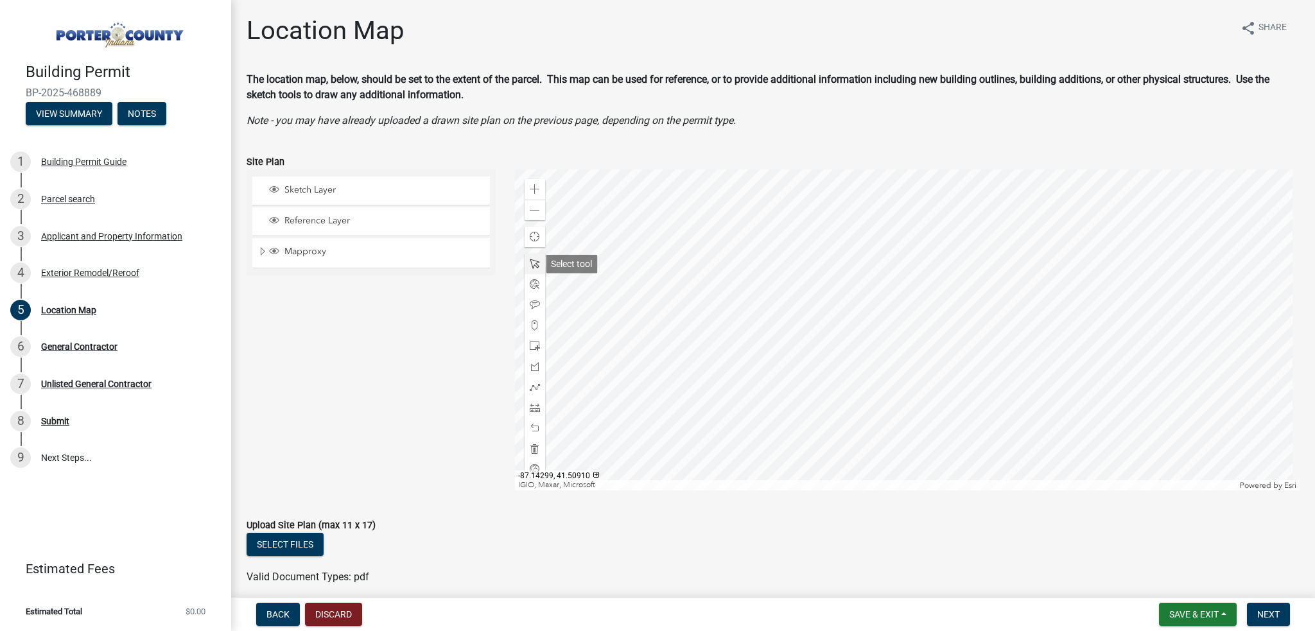
click at [532, 267] on span at bounding box center [535, 264] width 10 height 10
click at [886, 331] on div at bounding box center [907, 330] width 785 height 321
click at [536, 323] on span at bounding box center [535, 325] width 10 height 10
click at [891, 344] on div at bounding box center [907, 330] width 785 height 321
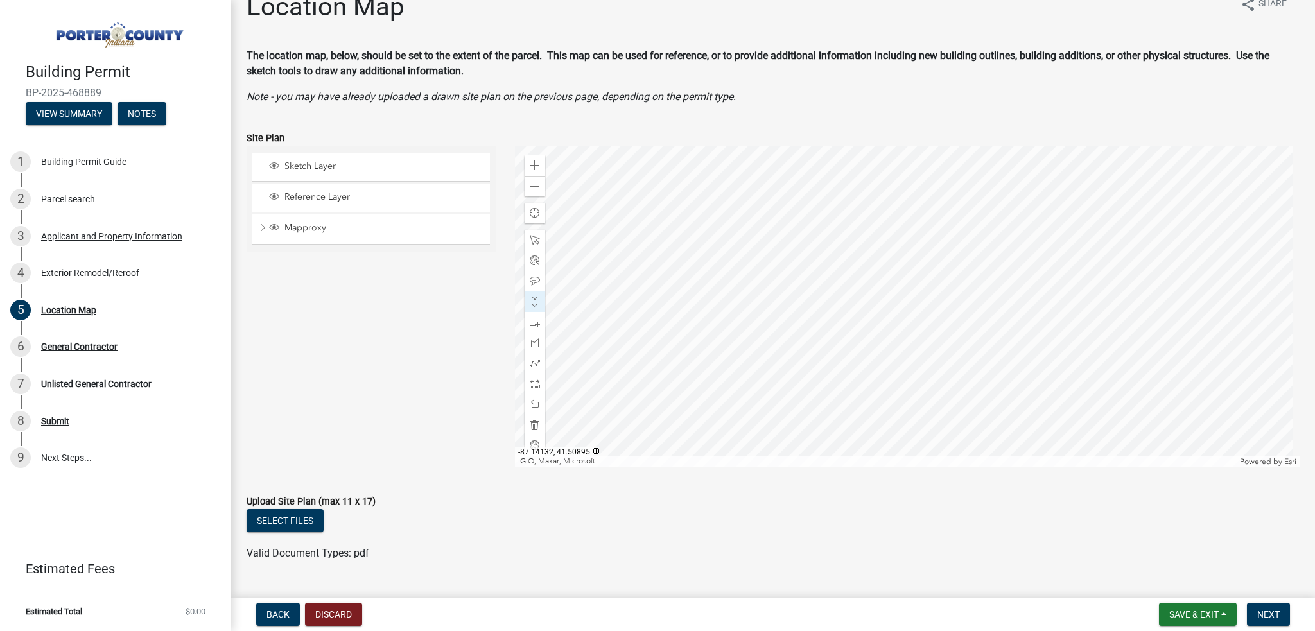
scroll to position [54, 0]
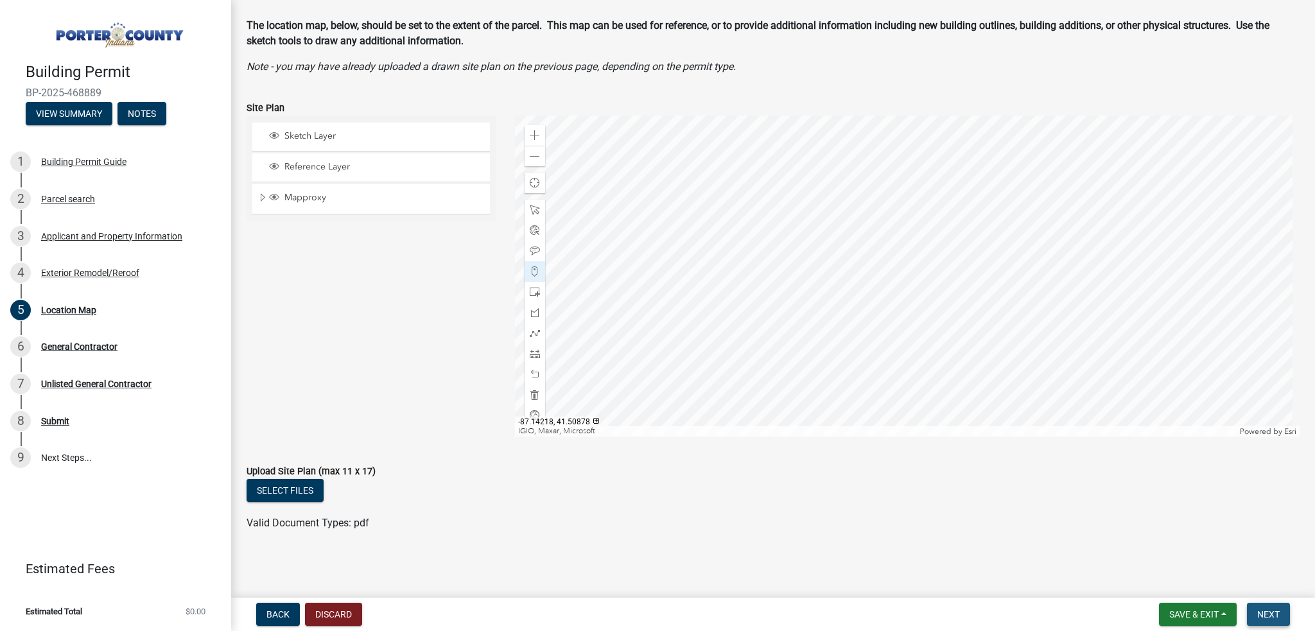
click at [1270, 609] on span "Next" at bounding box center [1268, 614] width 22 height 10
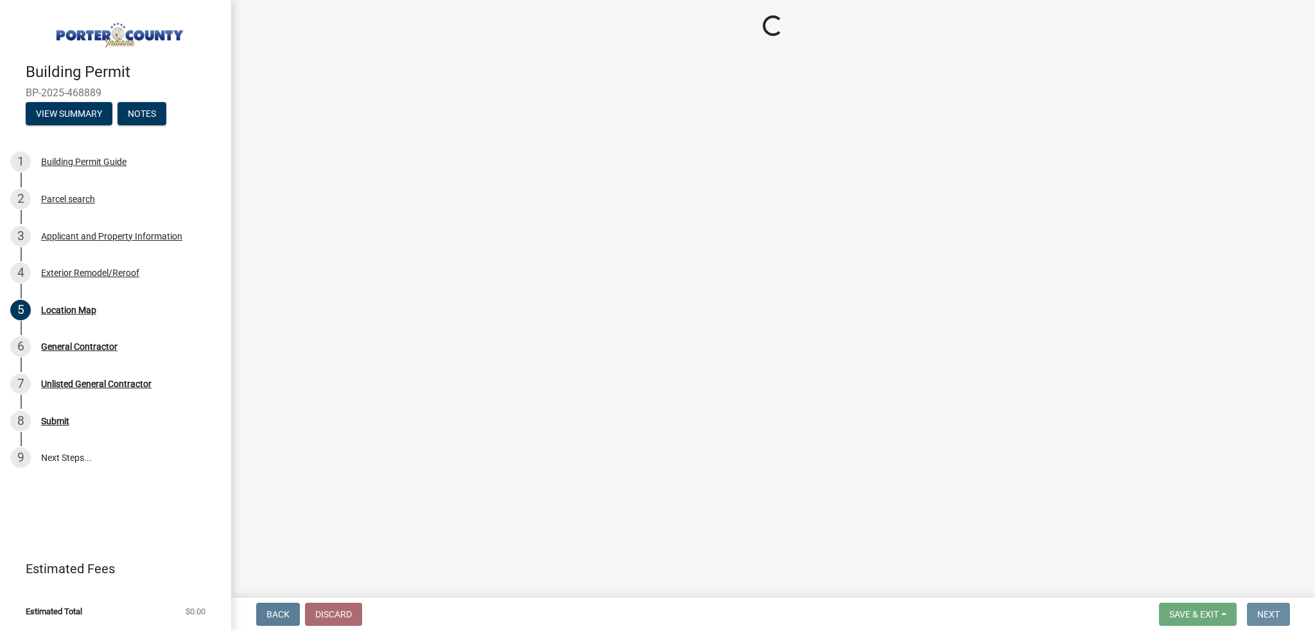
scroll to position [0, 0]
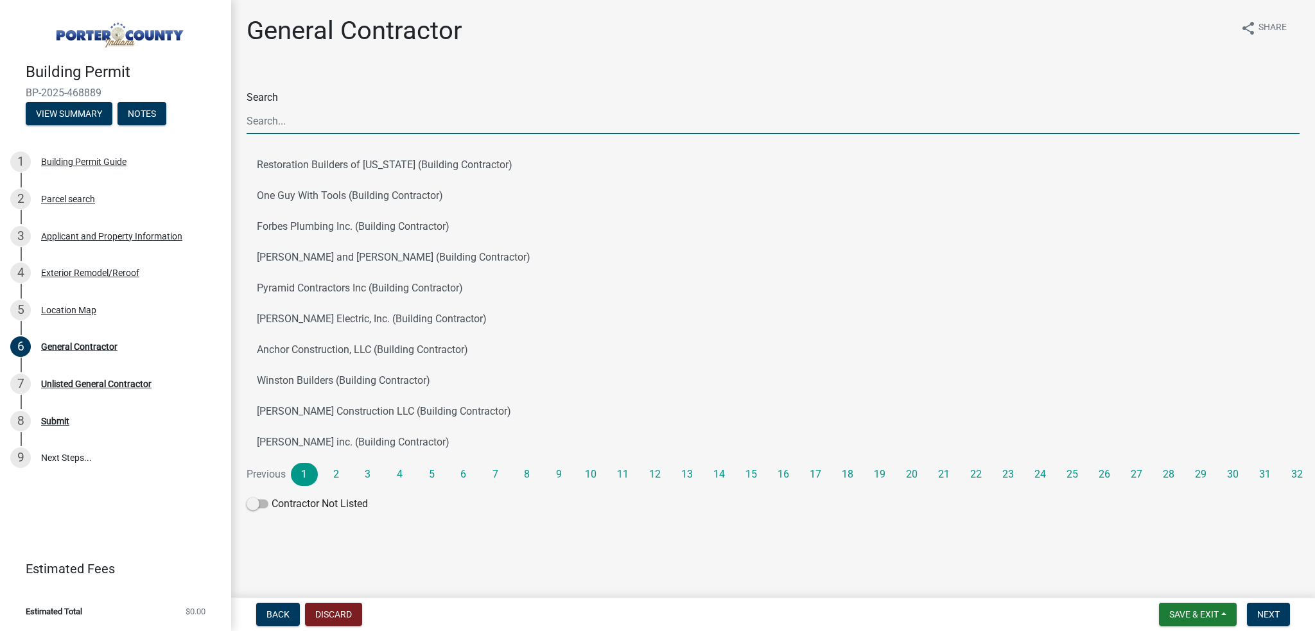
click at [295, 116] on input "Search" at bounding box center [773, 121] width 1053 height 26
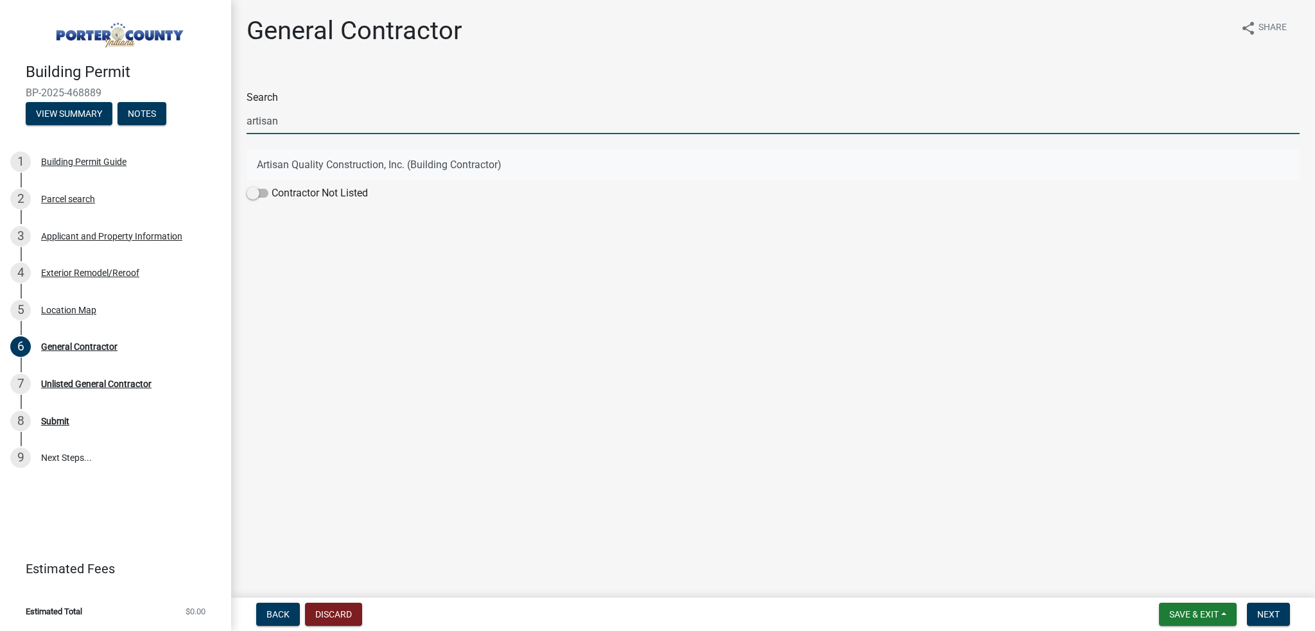
type input "artisan"
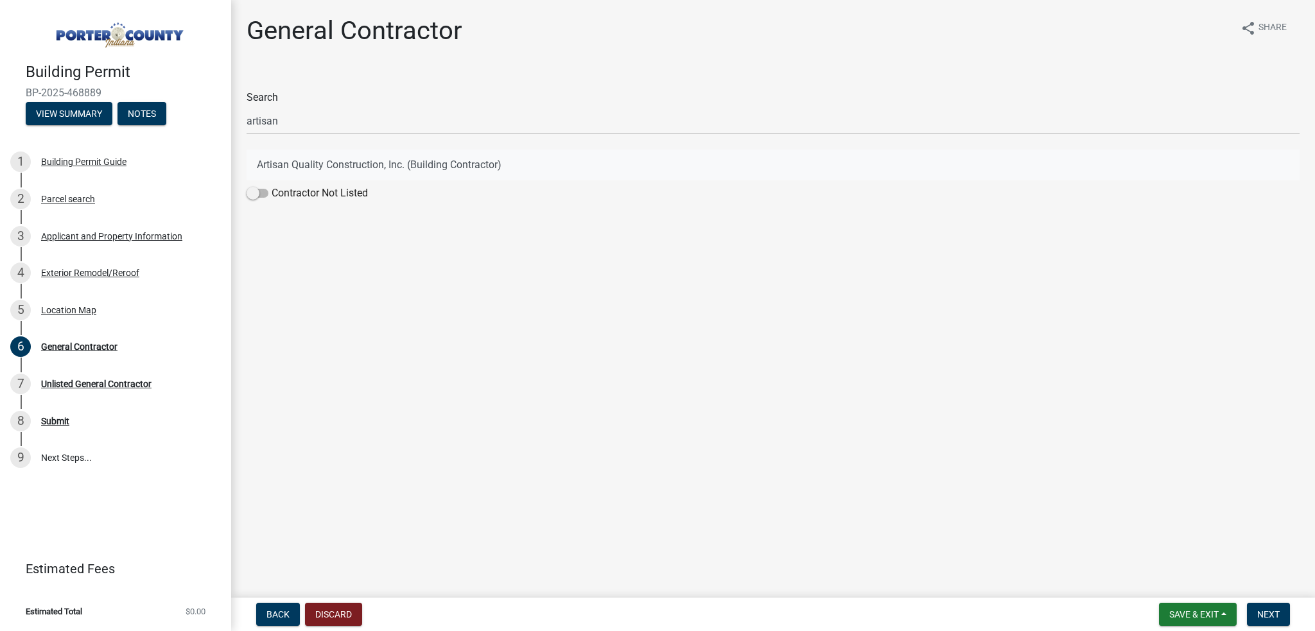
click at [326, 161] on button "Artisan Quality Construction, Inc. (Building Contractor)" at bounding box center [773, 165] width 1053 height 31
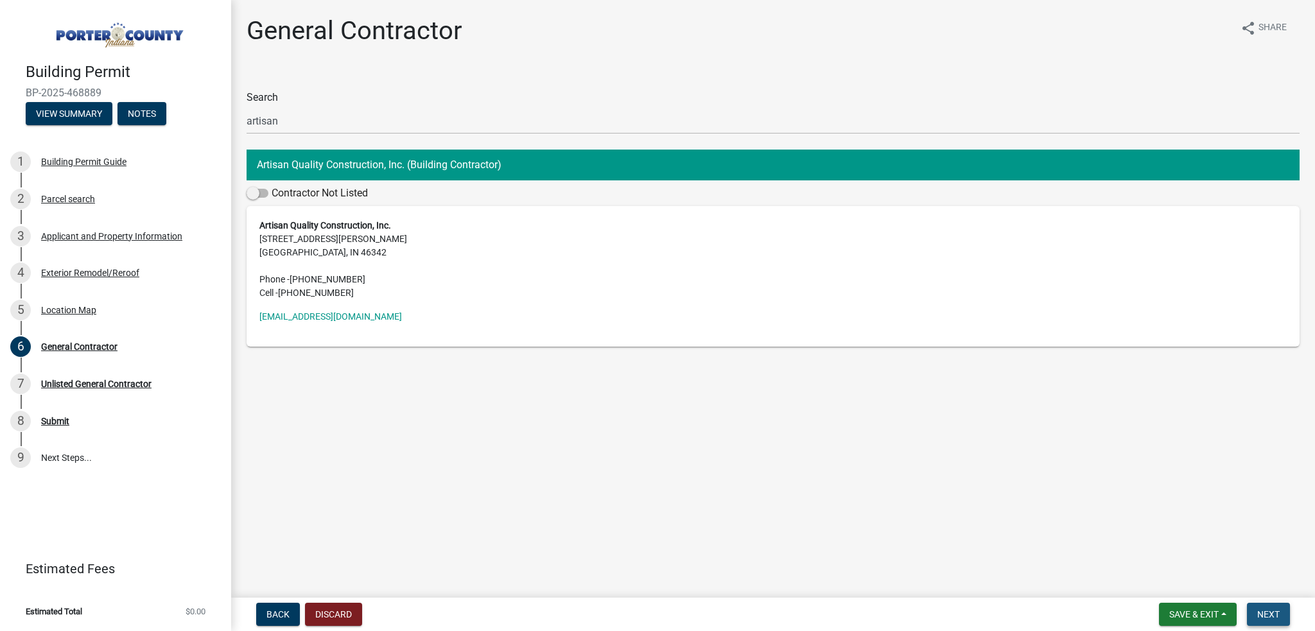
click at [1276, 611] on span "Next" at bounding box center [1268, 614] width 22 height 10
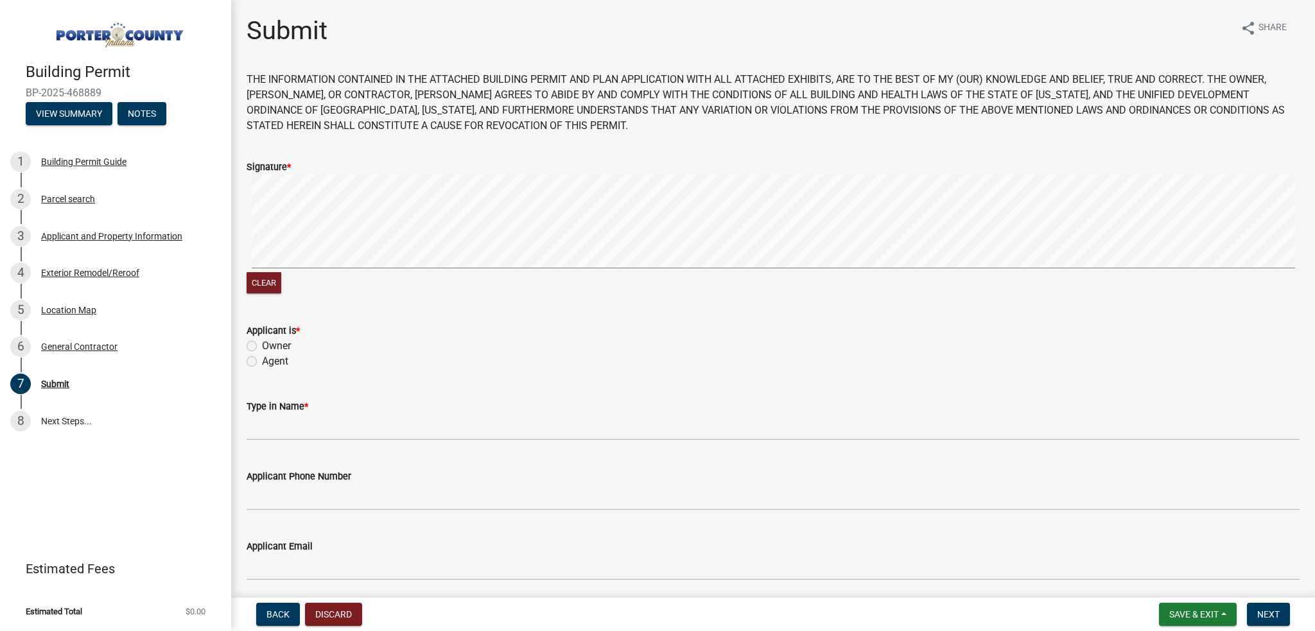
click at [270, 364] on label "Agent" at bounding box center [275, 361] width 26 height 15
click at [270, 362] on input "Agent" at bounding box center [266, 358] width 8 height 8
radio input "true"
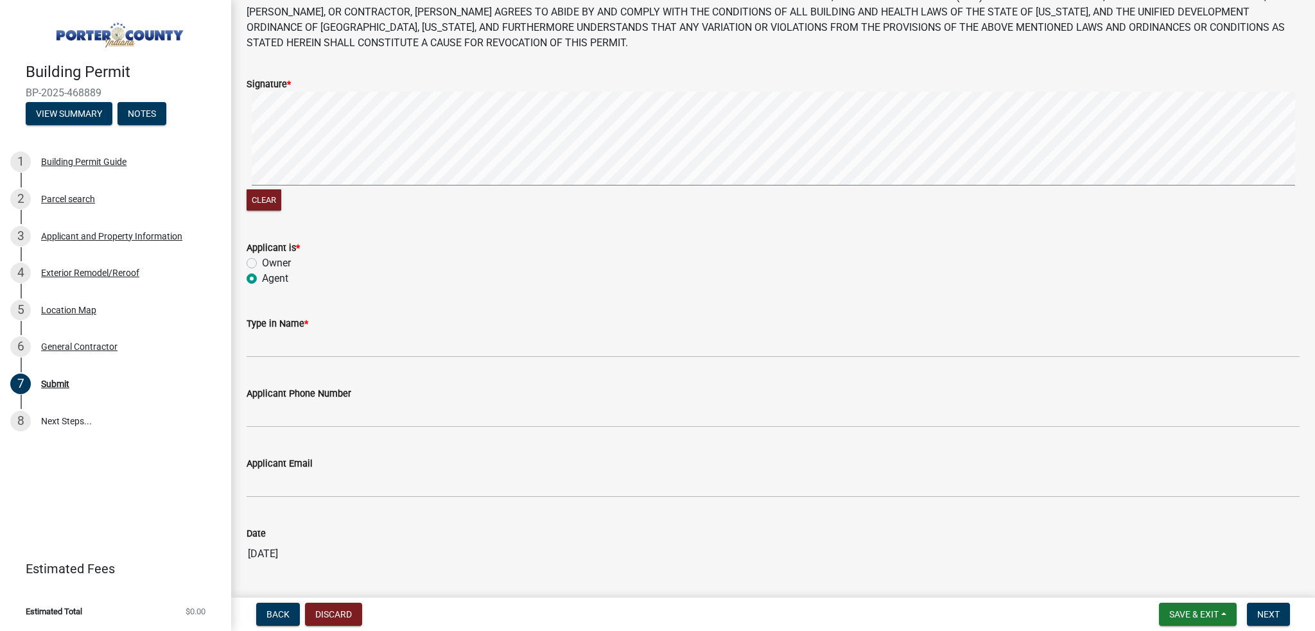
scroll to position [127, 0]
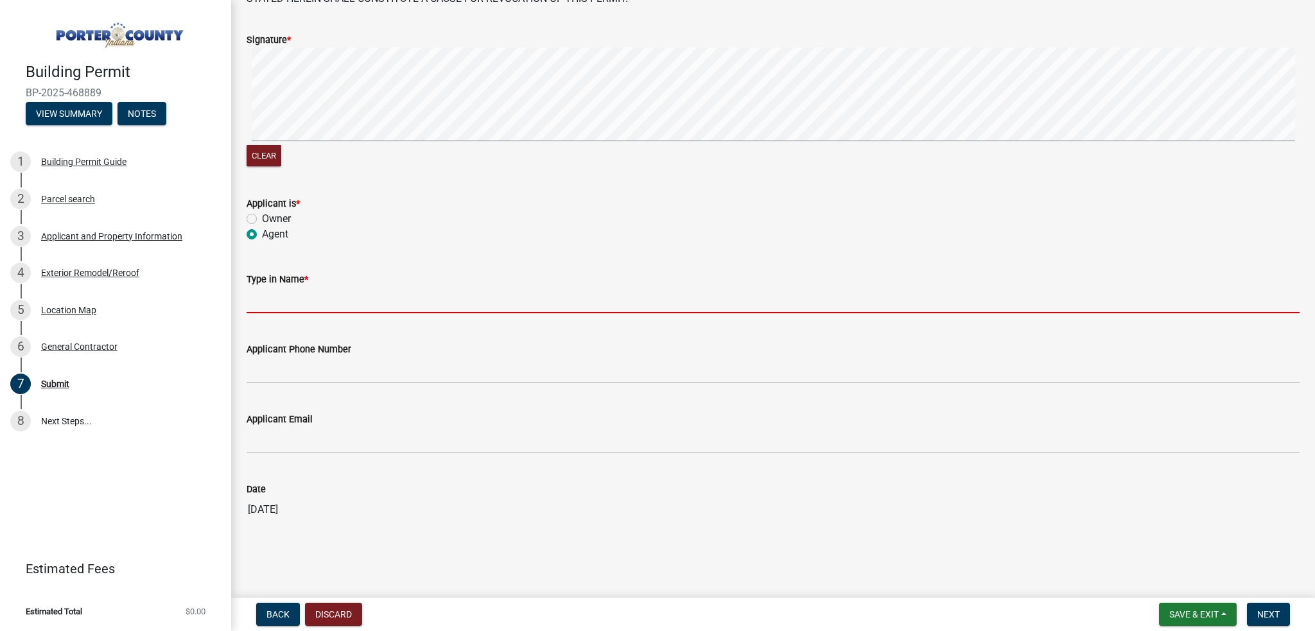
click at [313, 313] on input "Type in Name *" at bounding box center [773, 300] width 1053 height 26
type input "[PERSON_NAME]"
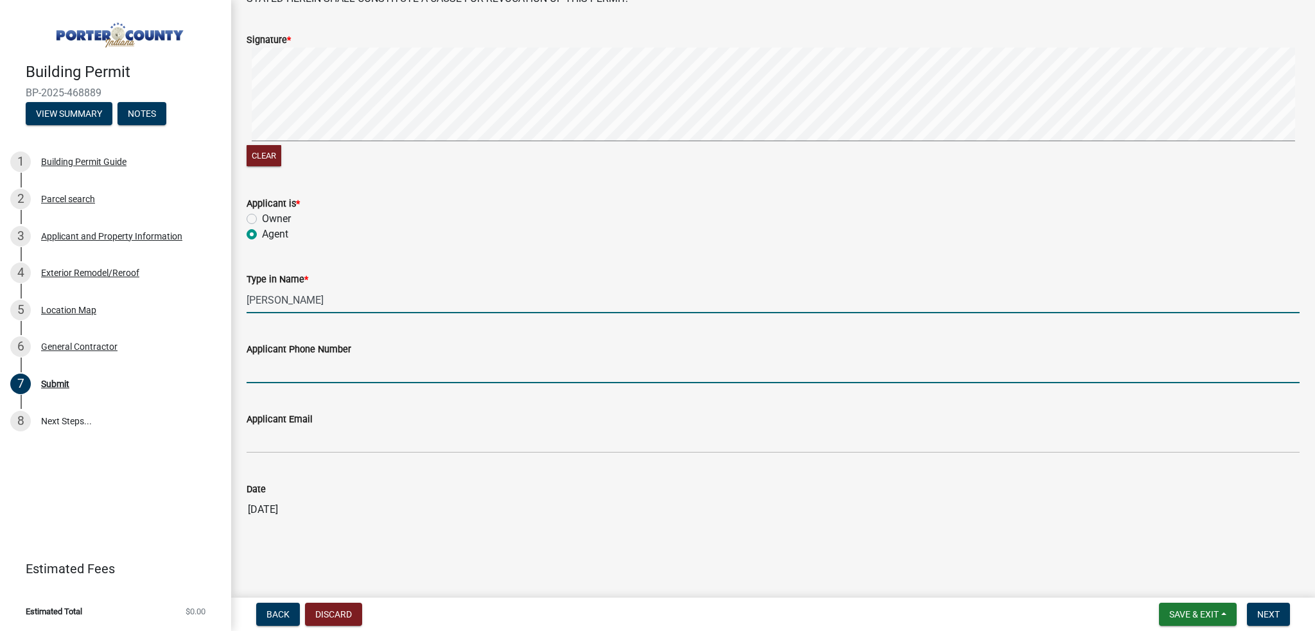
click at [316, 359] on input "Applicant Phone Number" at bounding box center [773, 370] width 1053 height 26
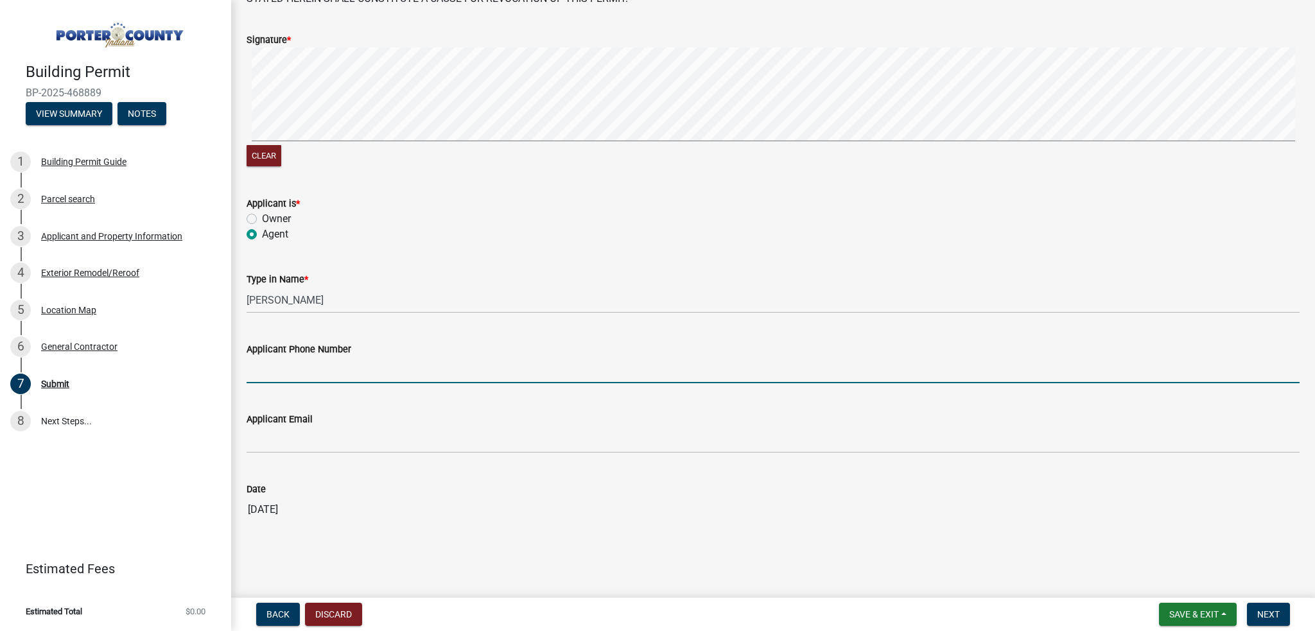
type input "[PHONE_NUMBER]"
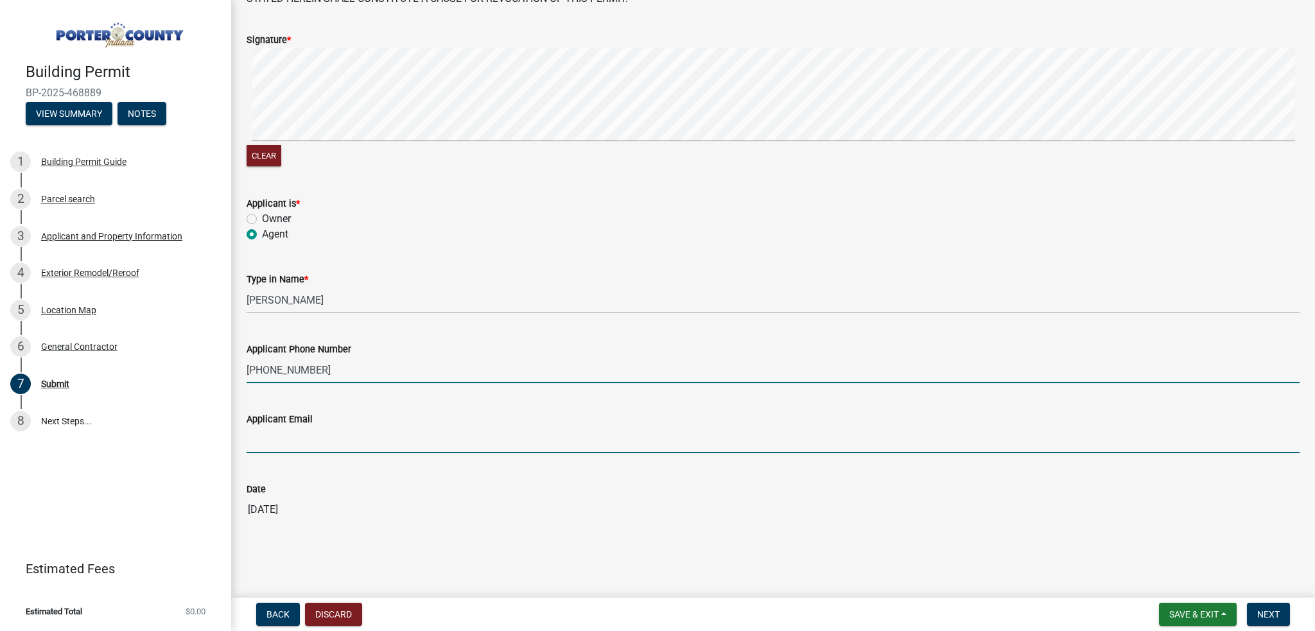
click at [315, 435] on input "Applicant Email" at bounding box center [773, 440] width 1053 height 26
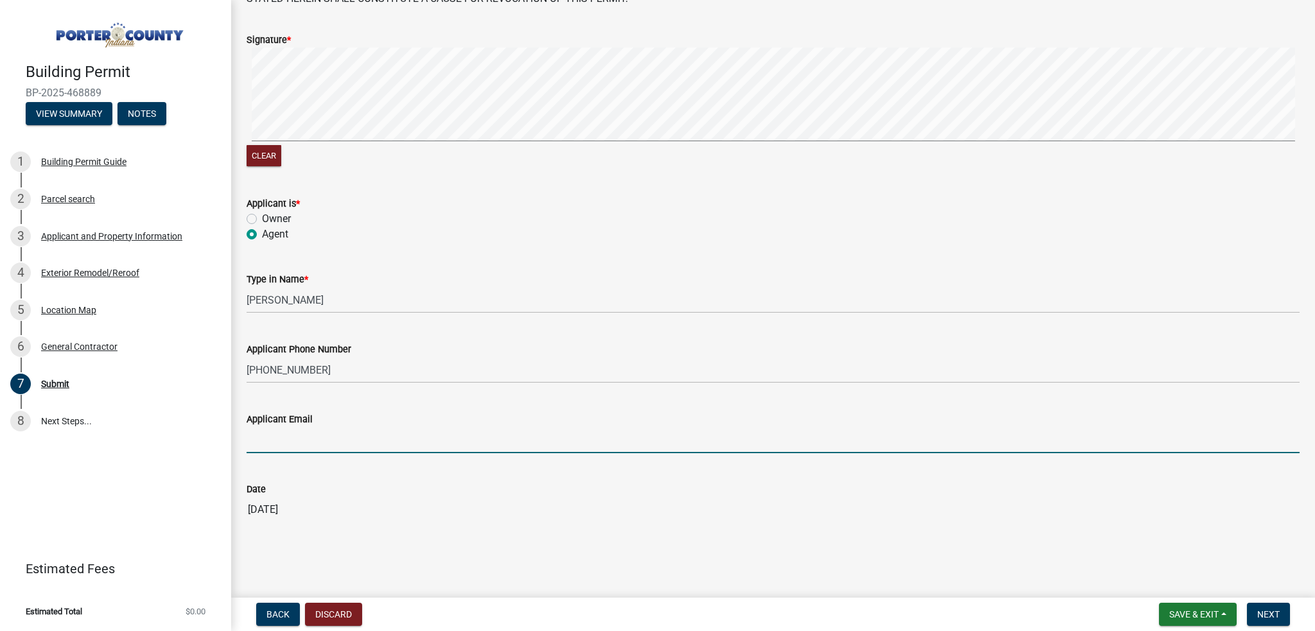
type input "[EMAIL_ADDRESS][DOMAIN_NAME]"
click at [1266, 606] on button "Next" at bounding box center [1268, 614] width 43 height 23
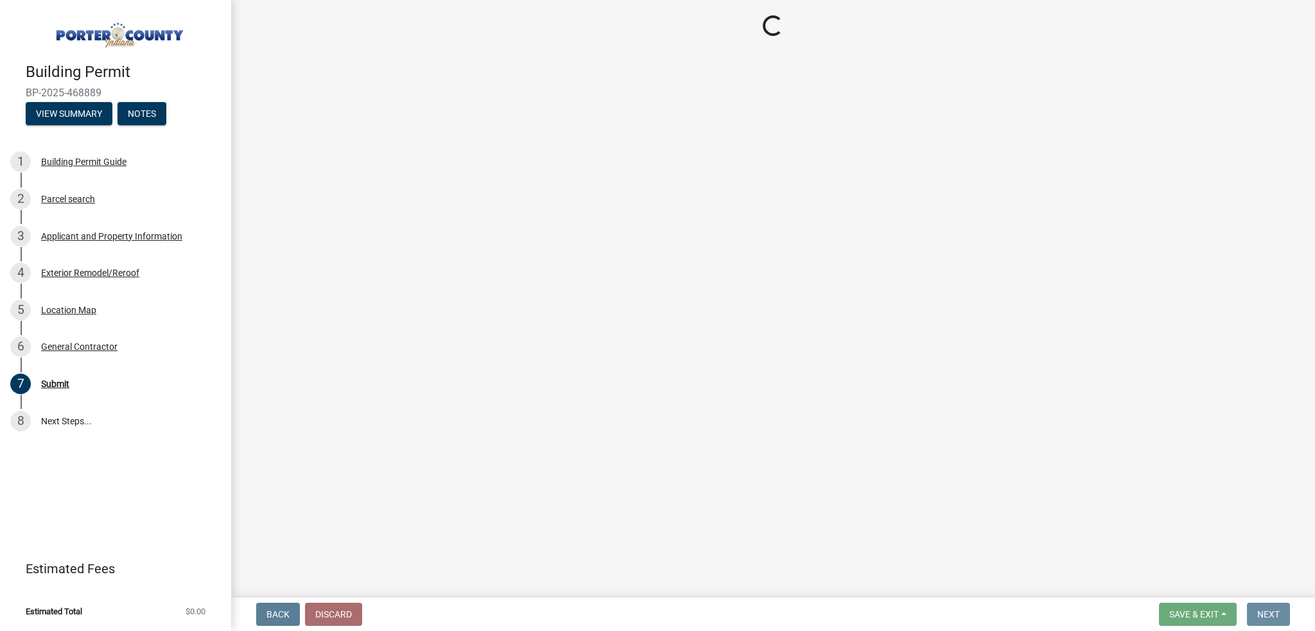
scroll to position [0, 0]
